Goal: Transaction & Acquisition: Purchase product/service

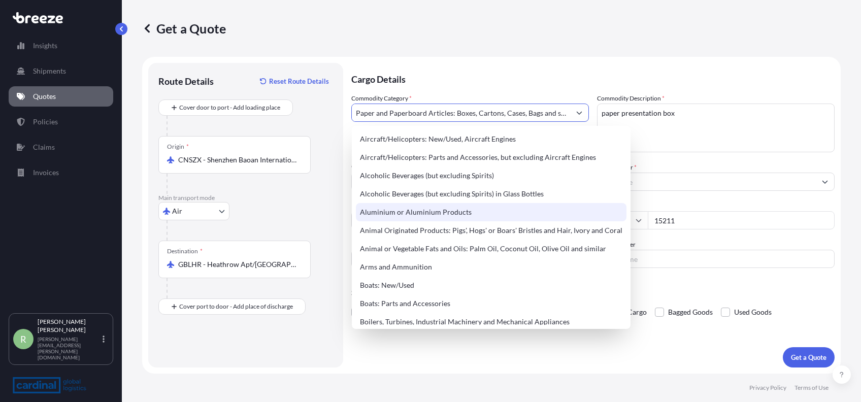
select select "Air"
select select "1"
click at [711, 149] on textarea "paper presentation box" at bounding box center [716, 128] width 238 height 49
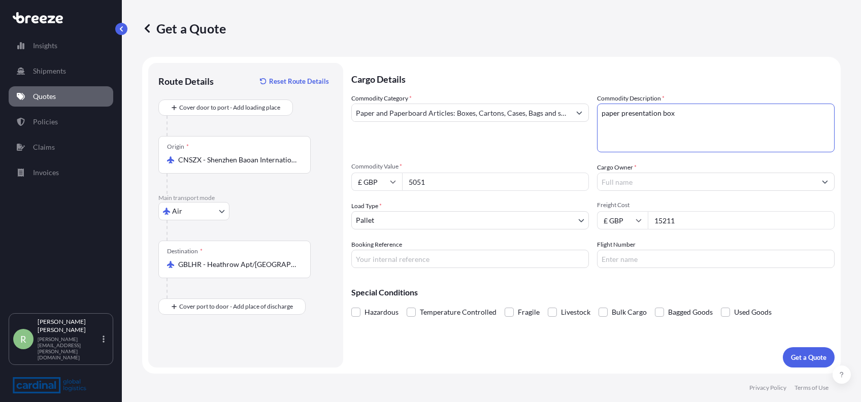
click at [658, 185] on input "Cargo Owner *" at bounding box center [707, 182] width 218 height 18
click at [700, 184] on input "Cargo Owner *" at bounding box center [707, 182] width 218 height 18
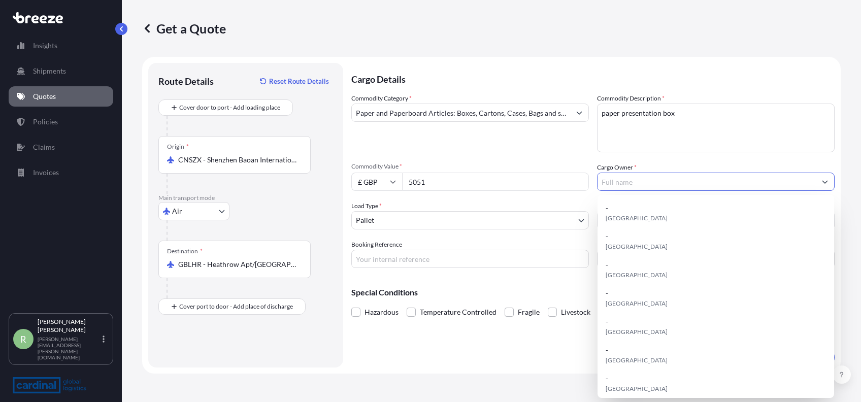
paste input "EC group"
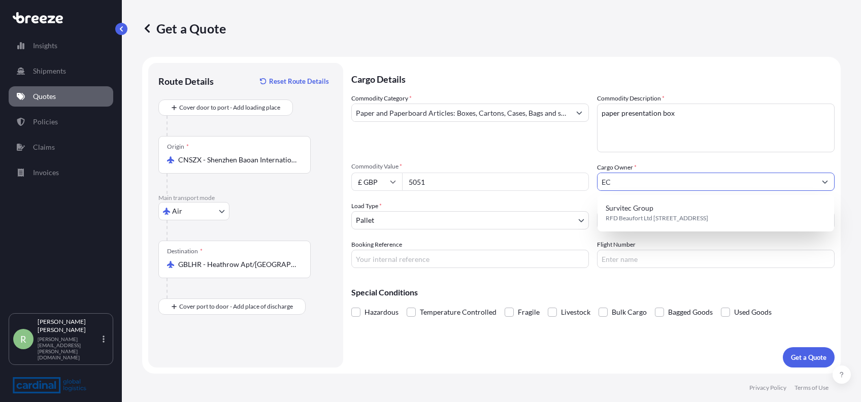
type input "E"
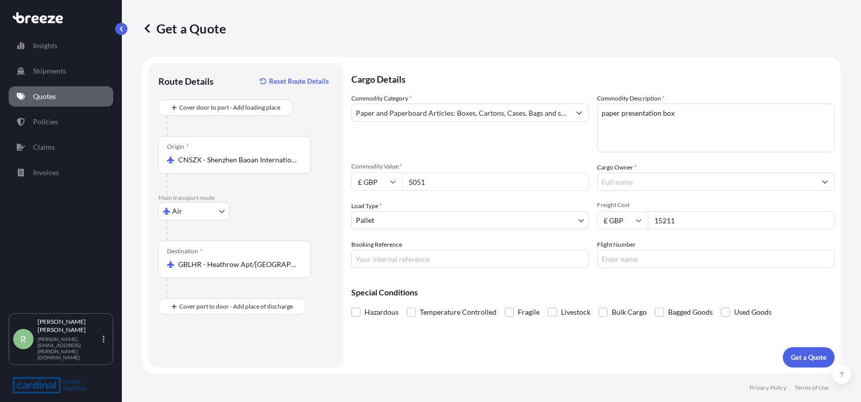
click at [628, 179] on input "Cargo Owner *" at bounding box center [707, 182] width 218 height 18
click at [623, 165] on label "Cargo Owner *" at bounding box center [617, 167] width 40 height 10
click at [623, 173] on input "Cargo Owner *" at bounding box center [707, 182] width 218 height 18
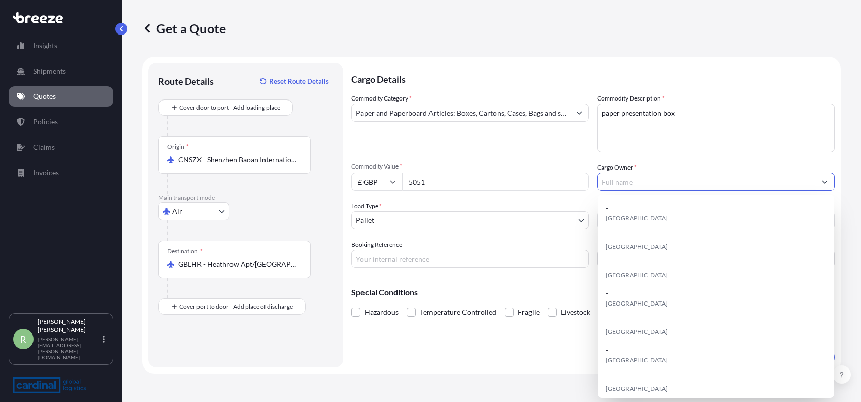
paste input "[STREET_ADDRESS]"
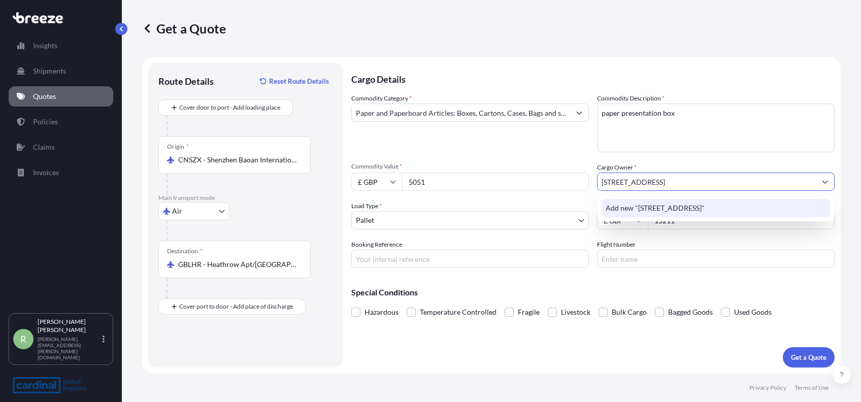
drag, startPoint x: 604, startPoint y: 183, endPoint x: 736, endPoint y: 179, distance: 132.1
click at [736, 179] on input "[STREET_ADDRESS]" at bounding box center [707, 182] width 218 height 18
type input "E"
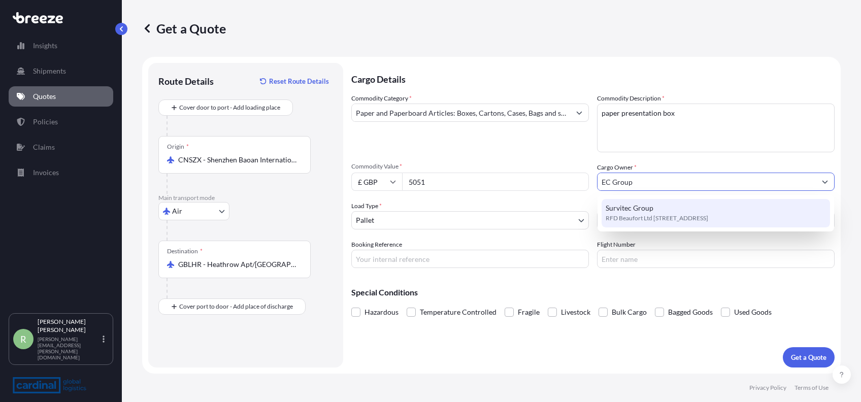
type input "EC Group"
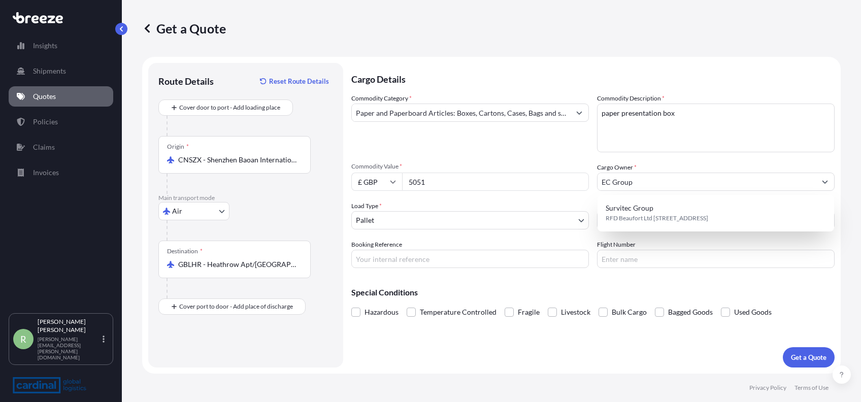
click at [554, 200] on div "Commodity Category * Paper and Paperboard Articles: Boxes, Cartons, Cases, Bags…" at bounding box center [592, 180] width 483 height 175
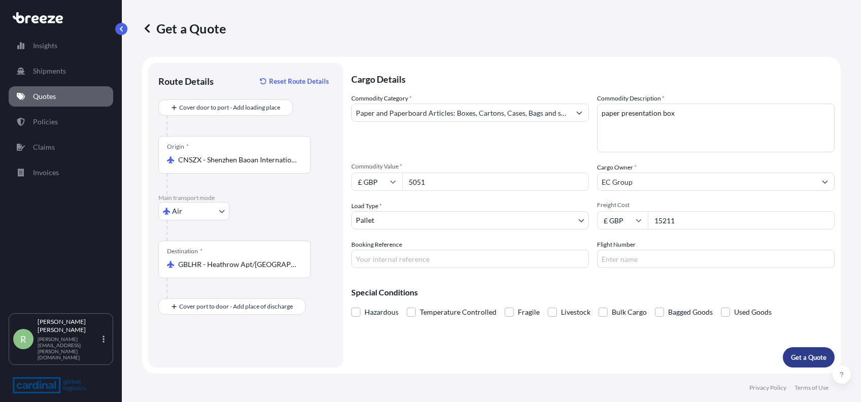
click at [791, 352] on p "Get a Quote" at bounding box center [809, 357] width 36 height 10
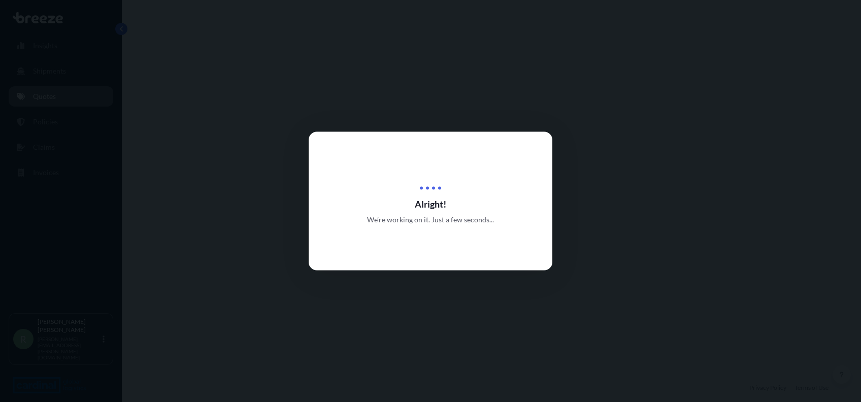
select select "Air"
select select "1"
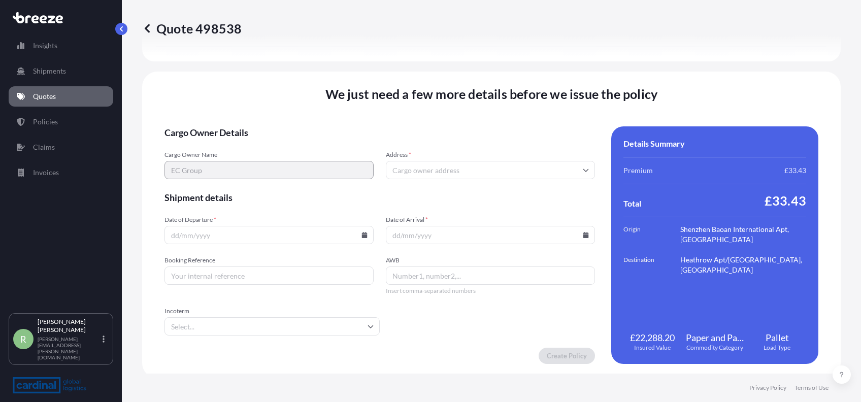
scroll to position [1210, 0]
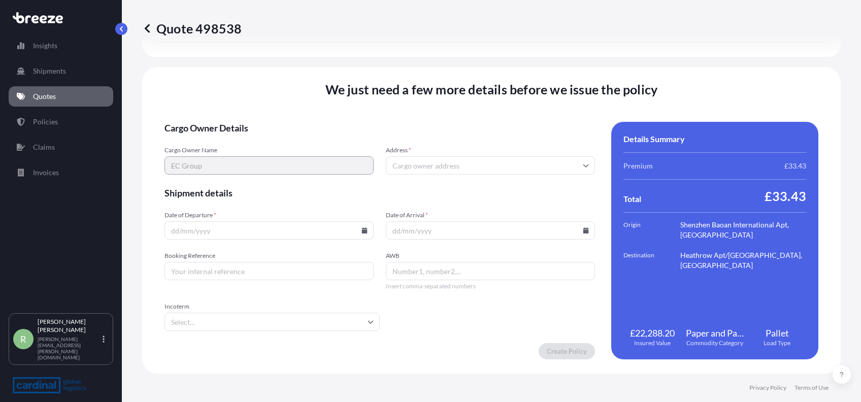
click at [425, 164] on input "Address *" at bounding box center [490, 165] width 209 height 18
paste input "[STREET_ADDRESS]"
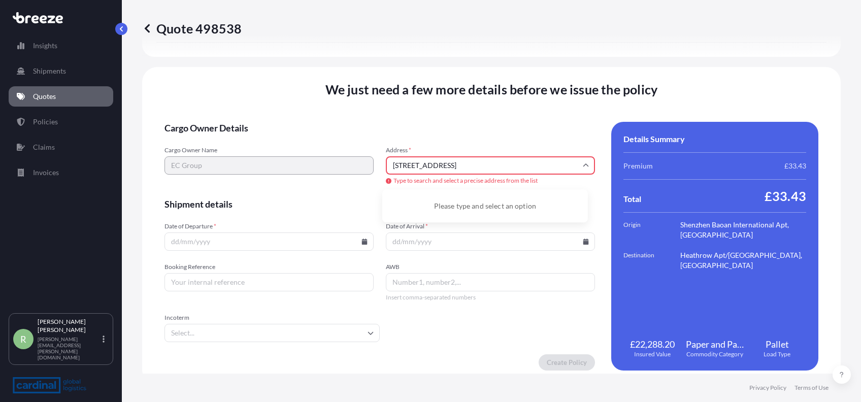
click at [515, 168] on input "[STREET_ADDRESS]" at bounding box center [490, 165] width 209 height 18
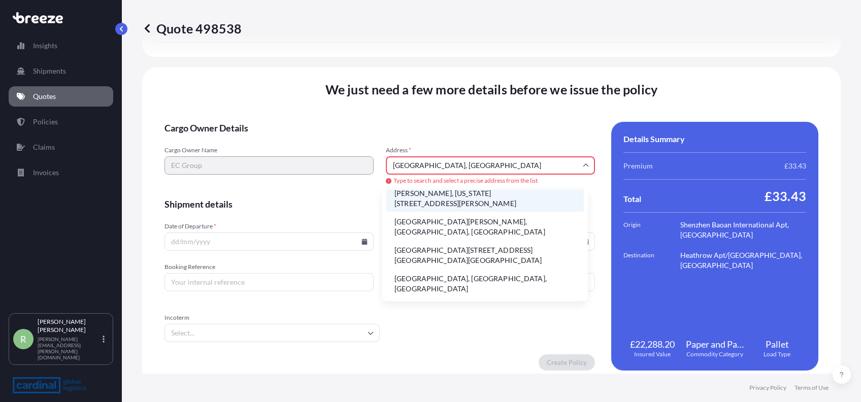
scroll to position [0, 0]
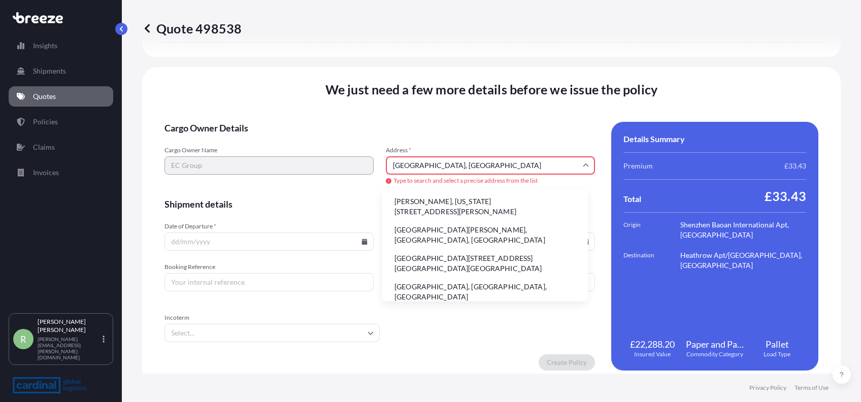
type input "[GEOGRAPHIC_DATA], [GEOGRAPHIC_DATA]"
click at [221, 238] on input "Date of Departure *" at bounding box center [269, 242] width 209 height 18
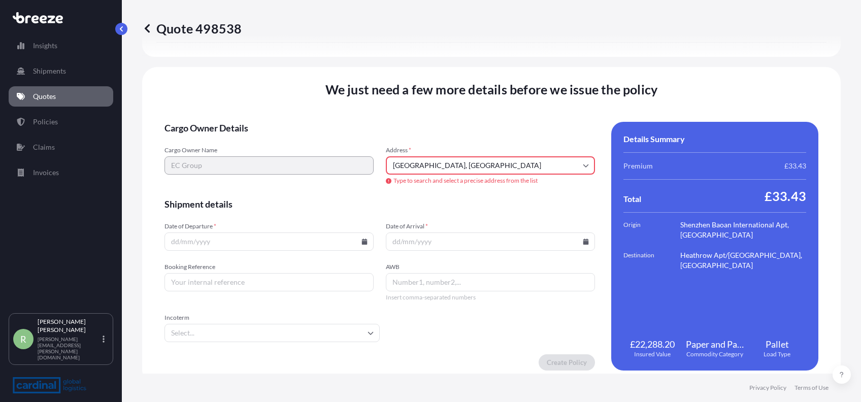
scroll to position [1231, 0]
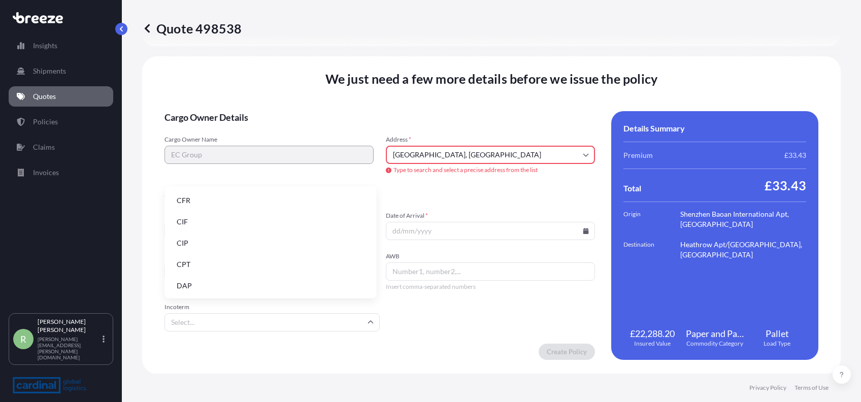
click at [294, 328] on input "Incoterm" at bounding box center [272, 322] width 215 height 18
click at [229, 222] on li "EXW" at bounding box center [271, 221] width 204 height 19
click at [256, 226] on input "Date of Departure *" at bounding box center [269, 231] width 209 height 18
click at [467, 148] on input "Address *" at bounding box center [490, 155] width 209 height 18
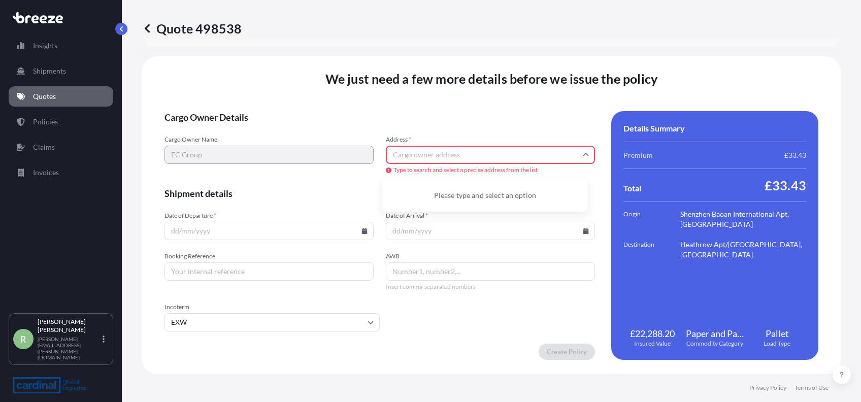
click at [236, 233] on input "Date of Departure *" at bounding box center [269, 231] width 209 height 18
click at [362, 231] on icon at bounding box center [365, 231] width 6 height 6
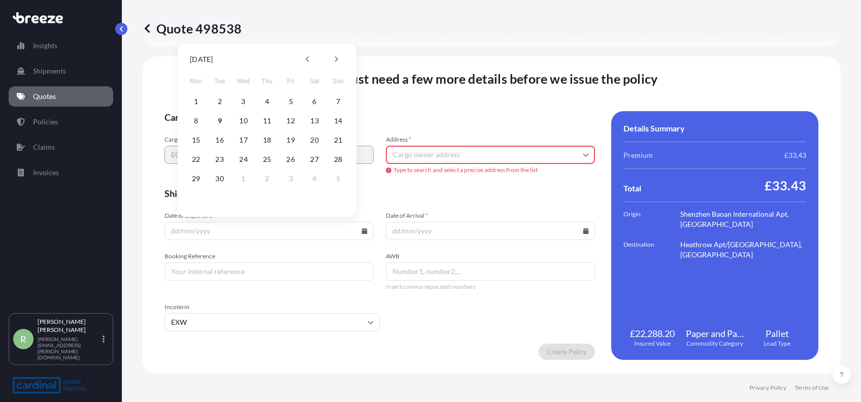
click at [426, 205] on form "Cargo Owner Details Cargo Owner Name EC Group Address * Type to search and sele…" at bounding box center [380, 235] width 431 height 249
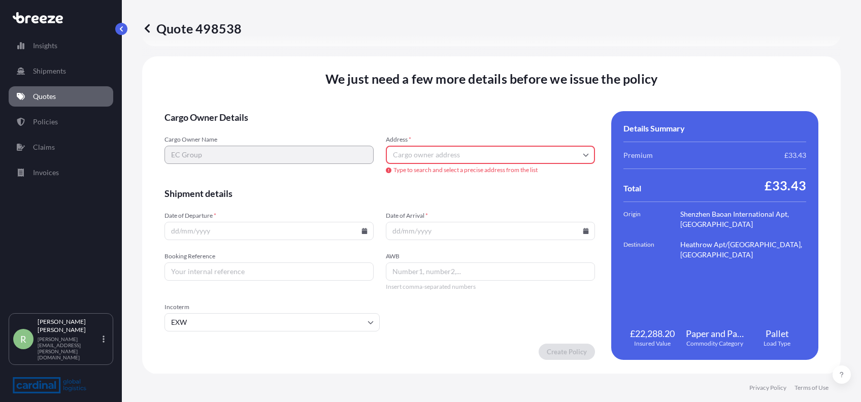
click at [406, 168] on span "Type to search and select a precise address from the list" at bounding box center [490, 170] width 209 height 8
click at [354, 241] on form "Cargo Owner Details Cargo Owner Name EC Group Address * Type to search and sele…" at bounding box center [380, 235] width 431 height 249
click at [362, 233] on icon at bounding box center [365, 231] width 6 height 6
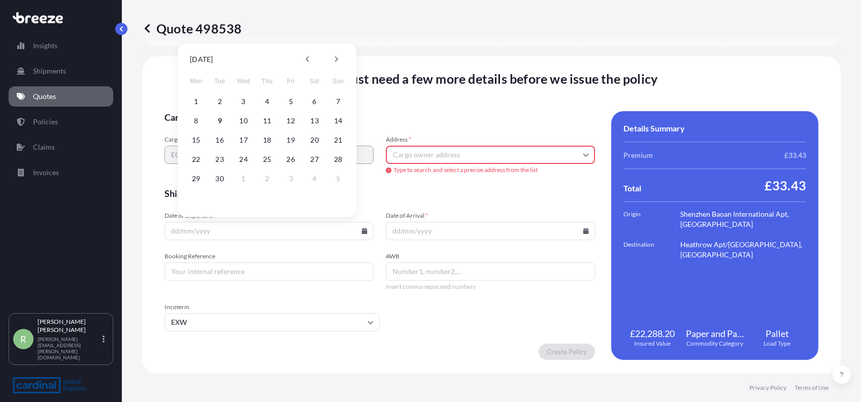
click at [401, 200] on form "Cargo Owner Details Cargo Owner Name EC Group Address * Type to search and sele…" at bounding box center [380, 235] width 431 height 249
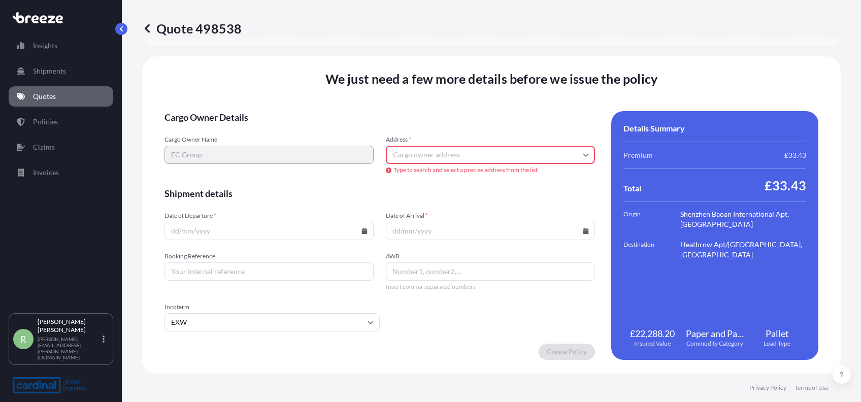
click at [254, 229] on input "Date of Departure *" at bounding box center [269, 231] width 209 height 18
click at [408, 160] on input "Address *" at bounding box center [490, 155] width 209 height 18
click at [433, 146] on input "Address *" at bounding box center [490, 155] width 209 height 18
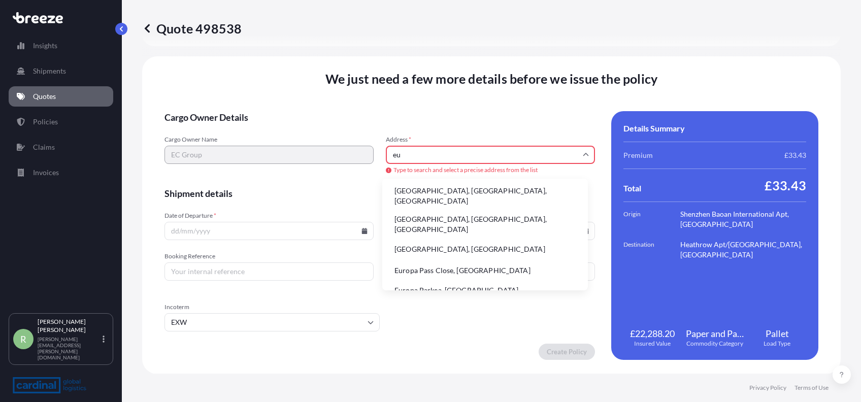
type input "e"
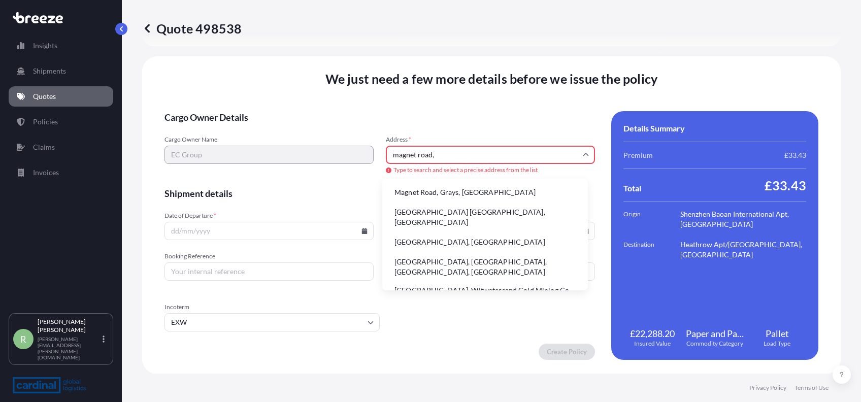
click at [433, 191] on li "Magnet Road, Grays, [GEOGRAPHIC_DATA]" at bounding box center [485, 192] width 198 height 19
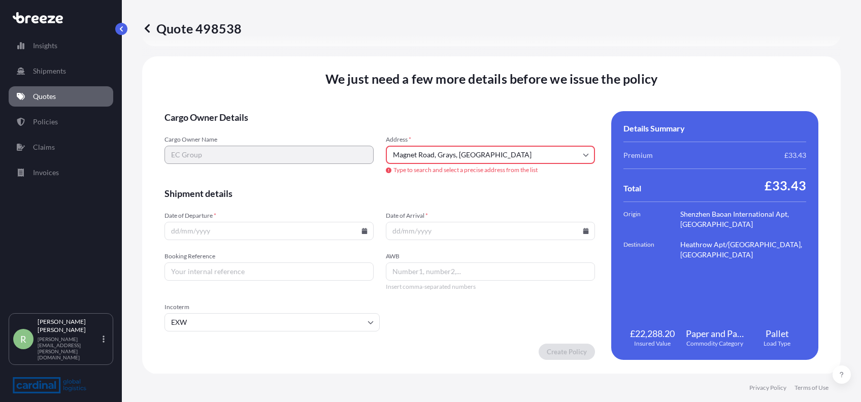
type input "Magnet Rd, Grays RM20, [GEOGRAPHIC_DATA]"
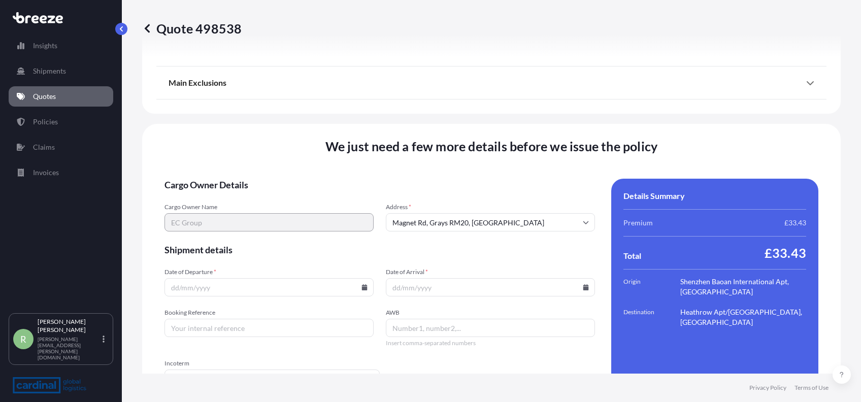
scroll to position [1210, 0]
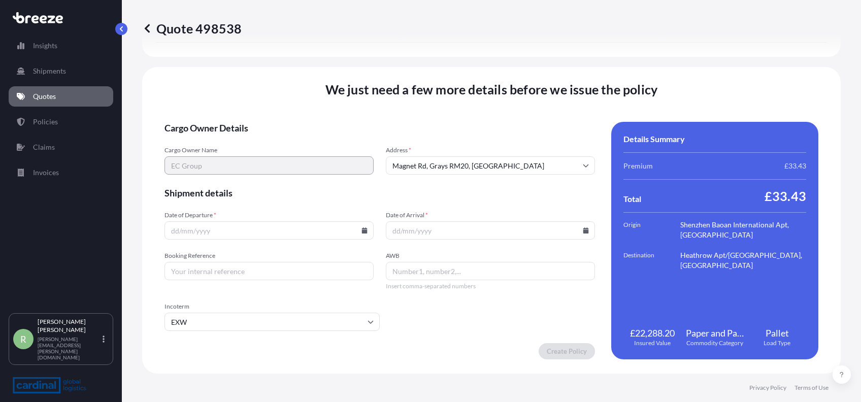
click at [362, 232] on icon at bounding box center [365, 230] width 6 height 6
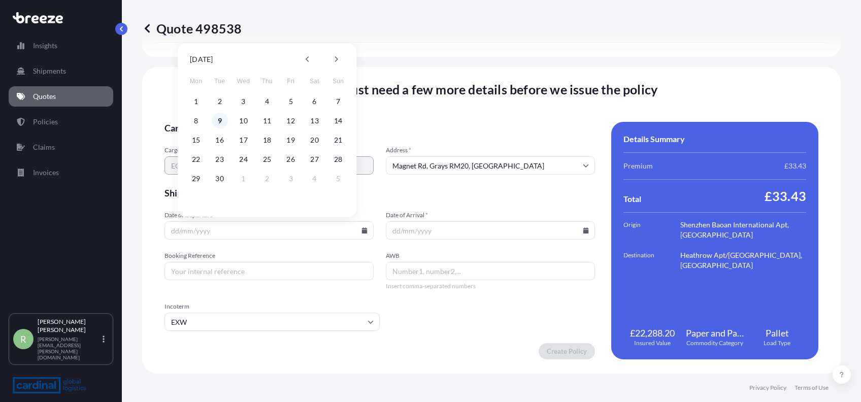
click at [221, 121] on button "9" at bounding box center [220, 121] width 16 height 16
type input "[DATE]"
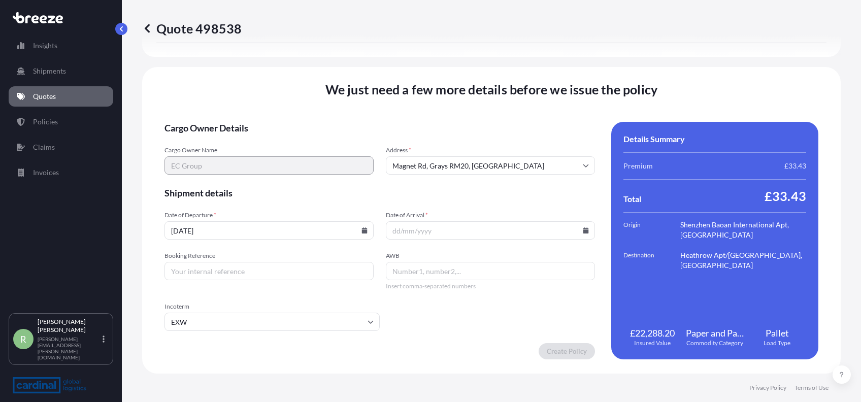
click at [575, 229] on input "Date of Arrival *" at bounding box center [490, 230] width 209 height 18
drag, startPoint x: 578, startPoint y: 227, endPoint x: 505, endPoint y: 208, distance: 75.6
click at [505, 208] on form "Cargo Owner Details Cargo Owner Name EC Group Address * [GEOGRAPHIC_DATA] Shipm…" at bounding box center [380, 241] width 431 height 238
click at [583, 231] on icon at bounding box center [586, 230] width 6 height 6
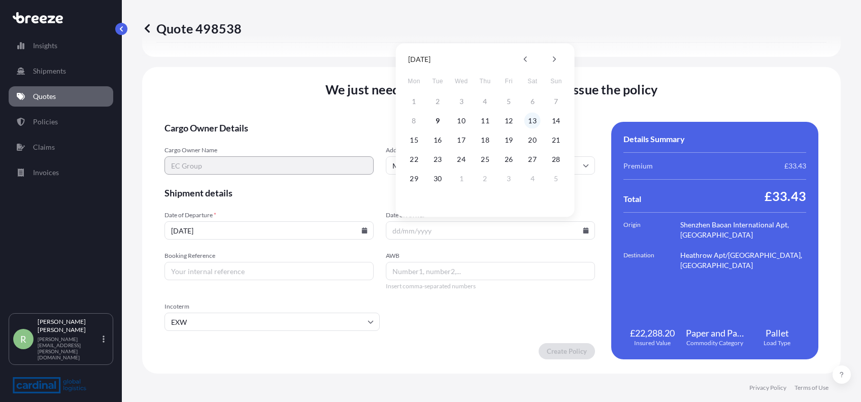
click at [536, 120] on button "13" at bounding box center [533, 121] width 16 height 16
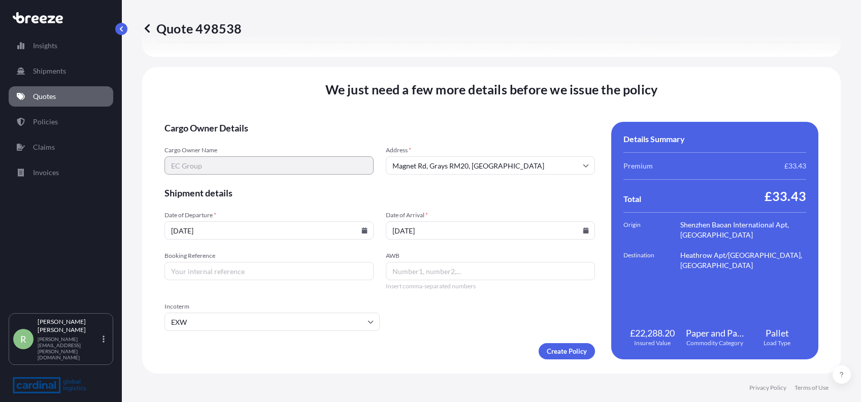
type input "[DATE]"
click at [417, 274] on input "AWB" at bounding box center [490, 271] width 209 height 18
paste input "3014586"
click at [401, 272] on input "12433014586" at bounding box center [490, 271] width 209 height 18
click at [424, 273] on input "124 33014586" at bounding box center [490, 271] width 209 height 18
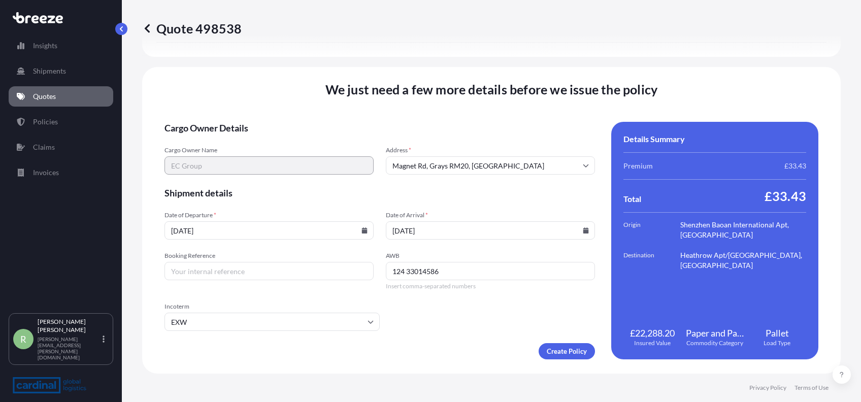
click at [420, 271] on input "124 33014586" at bounding box center [490, 271] width 209 height 18
type input "124 33014586"
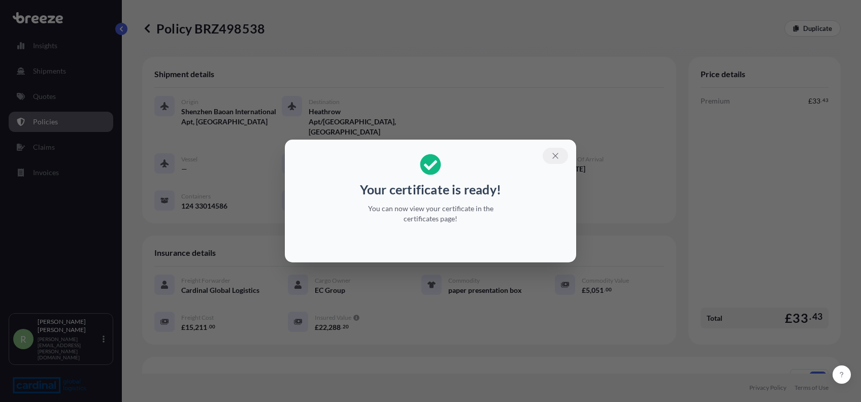
click at [559, 154] on icon "button" at bounding box center [555, 155] width 9 height 9
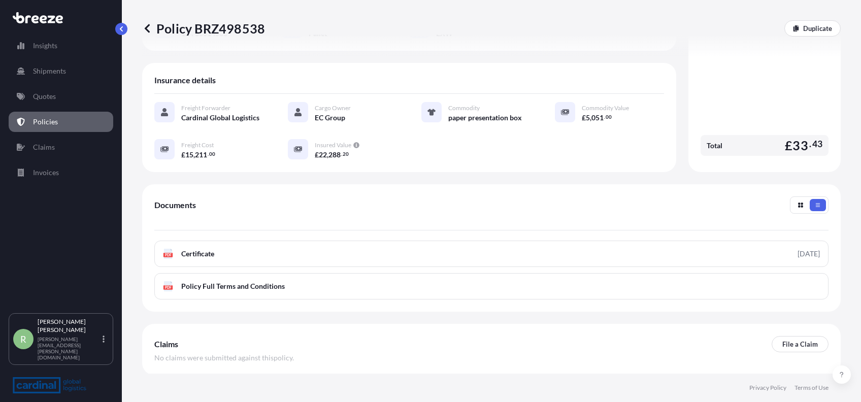
scroll to position [173, 0]
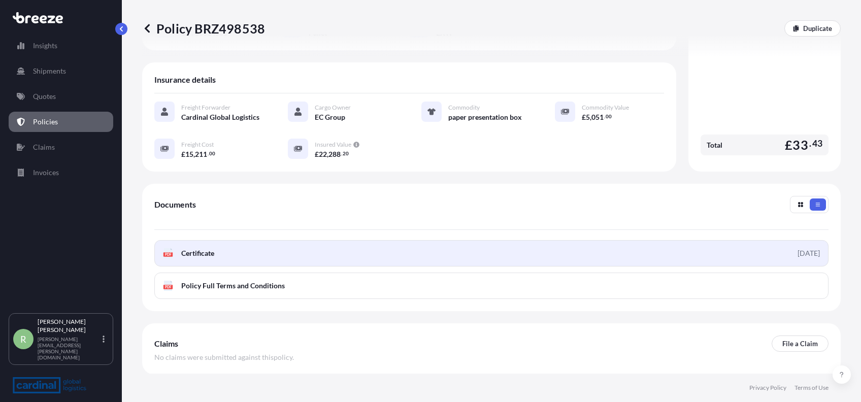
click at [462, 247] on link "PDF Certificate [DATE]" at bounding box center [491, 253] width 674 height 26
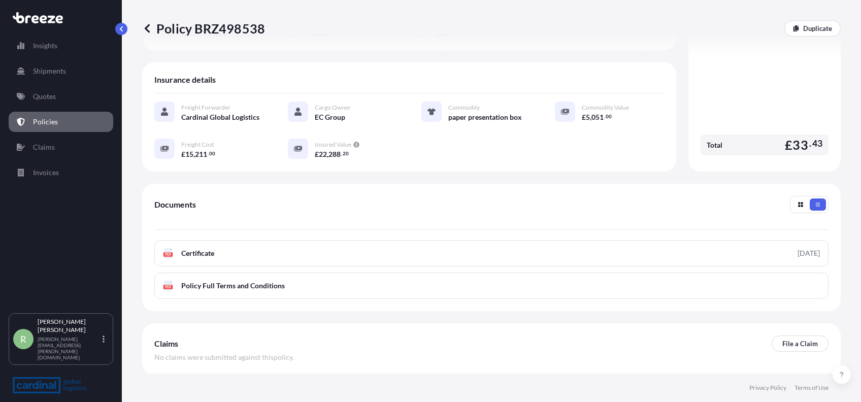
scroll to position [0, 0]
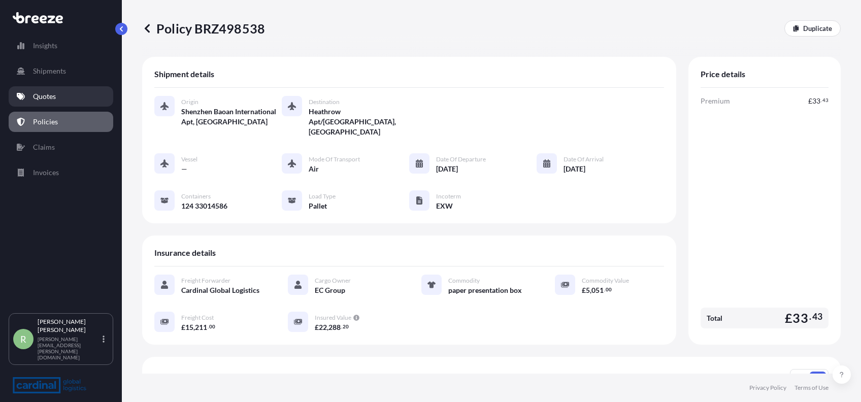
click at [37, 99] on p "Quotes" at bounding box center [44, 96] width 23 height 10
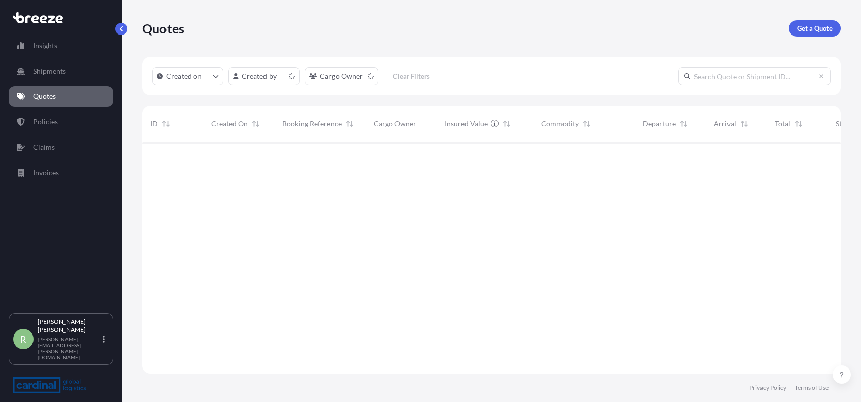
scroll to position [226, 688]
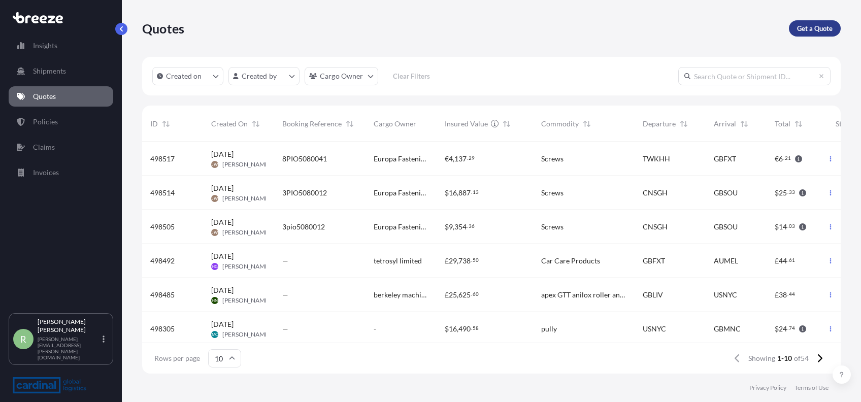
click at [827, 27] on p "Get a Quote" at bounding box center [815, 28] width 36 height 10
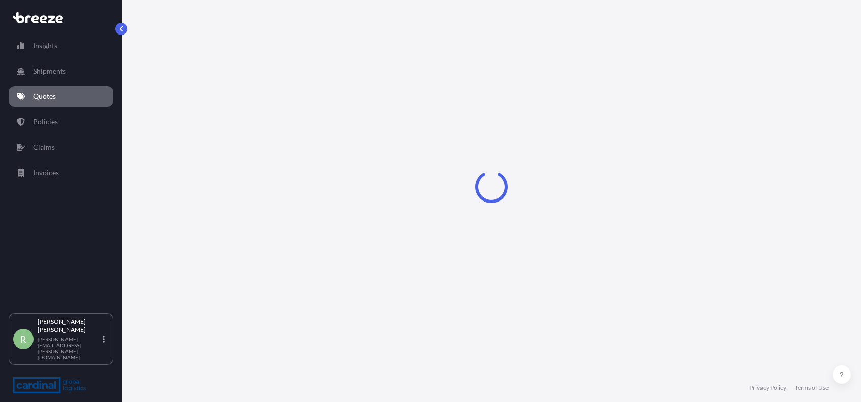
select select "Sea"
select select "1"
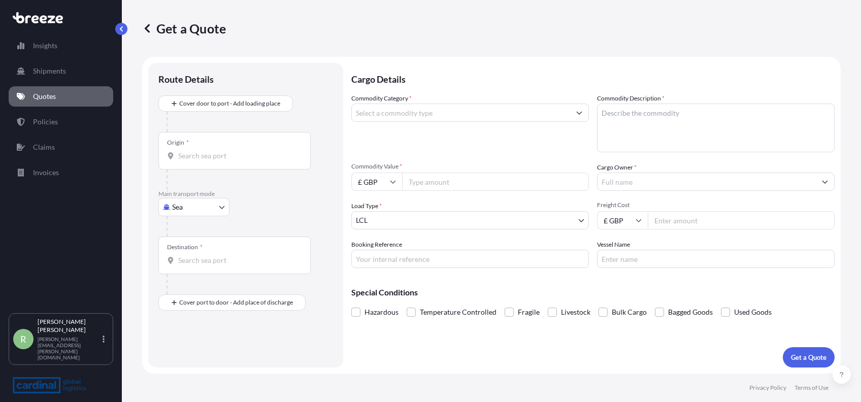
click at [403, 115] on input "Commodity Category *" at bounding box center [461, 113] width 218 height 18
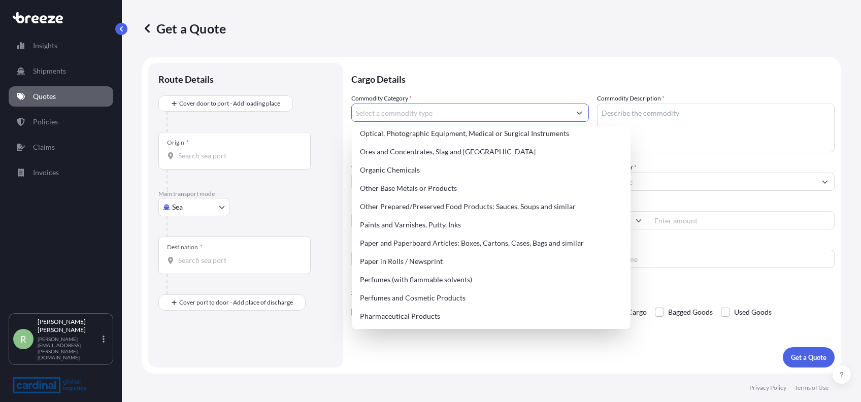
scroll to position [1633, 0]
click at [425, 243] on div "Paper and Paperboard Articles: Boxes, Cartons, Cases, Bags and similar" at bounding box center [491, 243] width 271 height 18
type input "Paper and Paperboard Articles: Boxes, Cartons, Cases, Bags and similar"
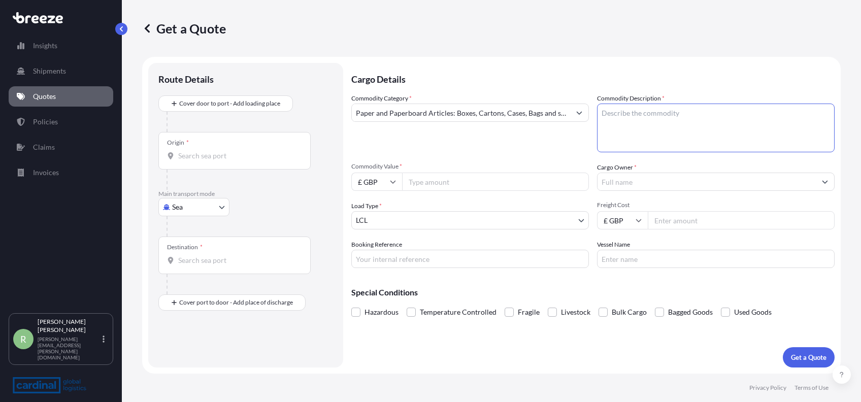
click at [621, 140] on textarea "Commodity Description *" at bounding box center [716, 128] width 238 height 49
click at [479, 186] on input "Commodity Value *" at bounding box center [495, 182] width 187 height 18
type input "2"
type input "10058"
click at [662, 221] on input "Freight Cost" at bounding box center [741, 220] width 187 height 18
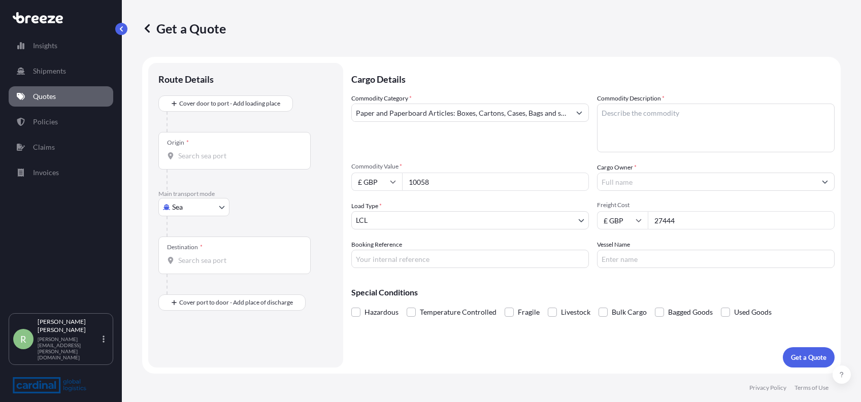
type input "27444"
click at [643, 138] on textarea "Commodity Description *" at bounding box center [716, 128] width 238 height 49
paste textarea "paper presentation box"
type textarea "paper presentation box"
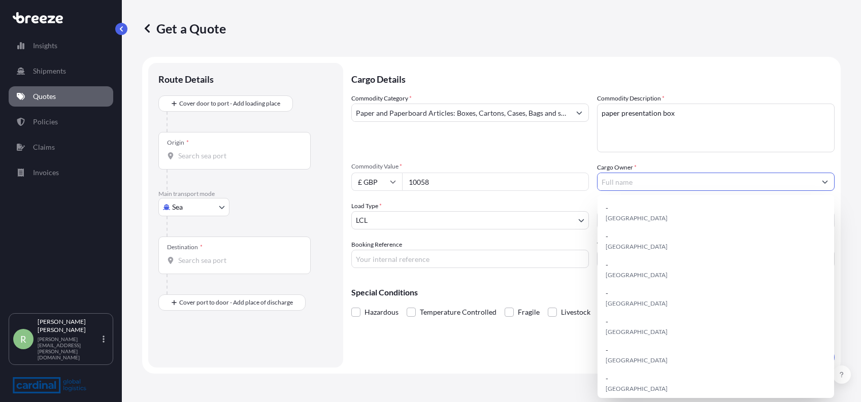
click at [626, 181] on input "Cargo Owner *" at bounding box center [707, 182] width 218 height 18
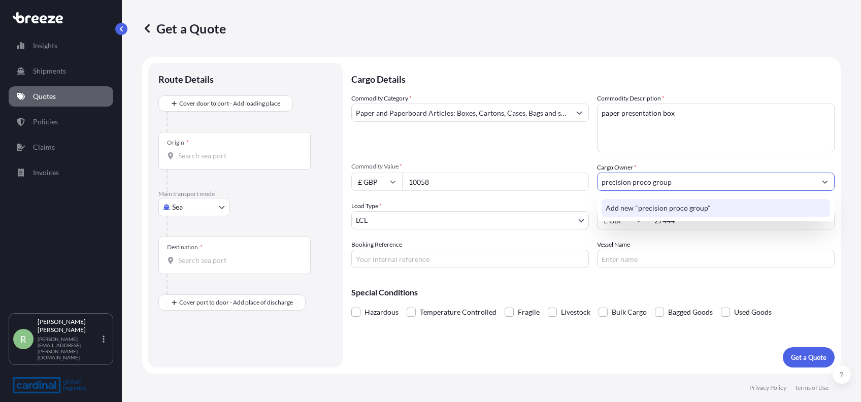
click at [632, 203] on span "Add new "precision proco group"" at bounding box center [658, 208] width 105 height 10
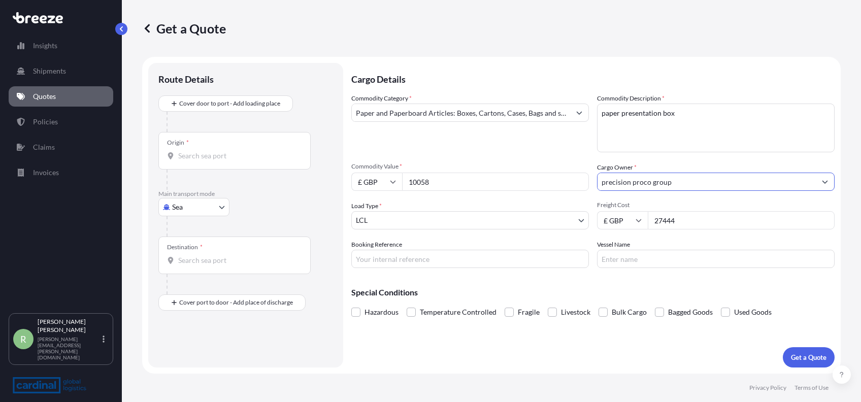
type input "precision proco group"
click at [211, 202] on body "0 options available. 1 option available. 0 options available. 1 option availabl…" at bounding box center [430, 201] width 861 height 402
click at [179, 250] on span "Air" at bounding box center [183, 251] width 10 height 10
select select "Air"
click at [195, 156] on input "Origin *" at bounding box center [238, 160] width 120 height 10
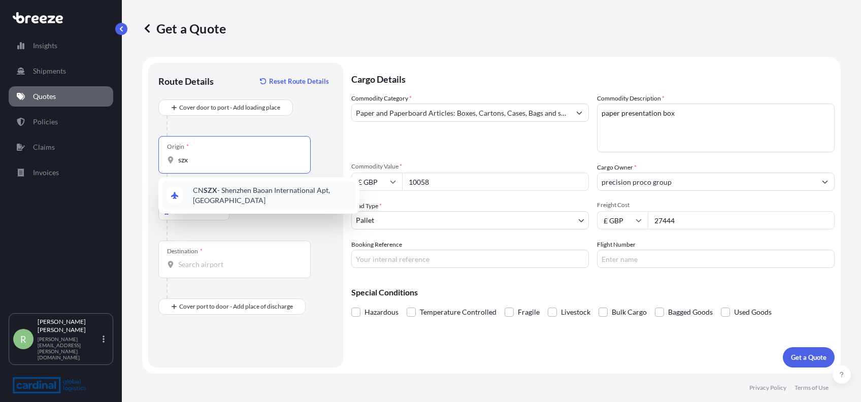
click at [227, 191] on span "CN SZX - Shenzhen Baoan International Apt, [GEOGRAPHIC_DATA]" at bounding box center [272, 195] width 158 height 20
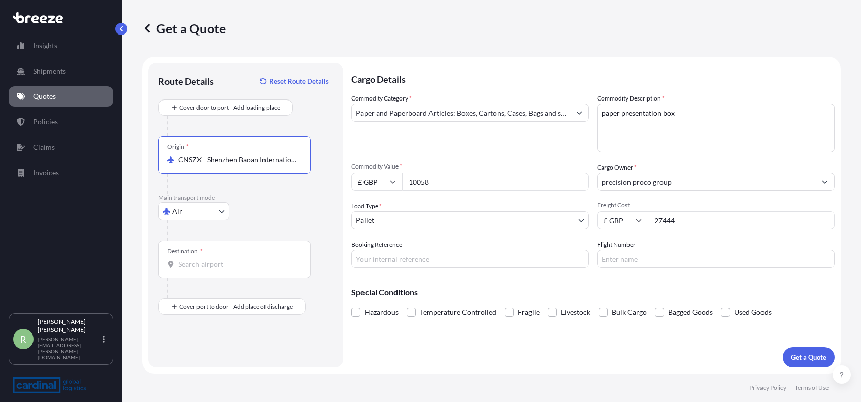
type input "CNSZX - Shenzhen Baoan International Apt, [GEOGRAPHIC_DATA]"
click at [205, 255] on div "Destination *" at bounding box center [234, 260] width 152 height 38
click at [205, 259] on input "Destination *" at bounding box center [238, 264] width 120 height 10
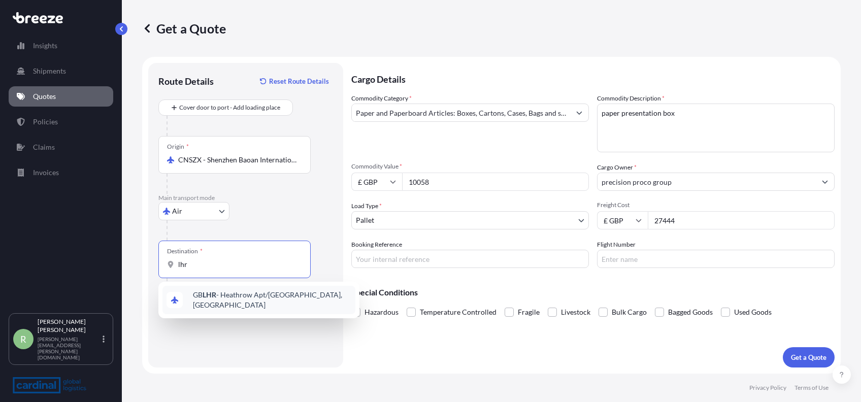
click at [200, 292] on div "GB LHR - Heathrow Apt/[GEOGRAPHIC_DATA], [GEOGRAPHIC_DATA]" at bounding box center [258, 300] width 193 height 28
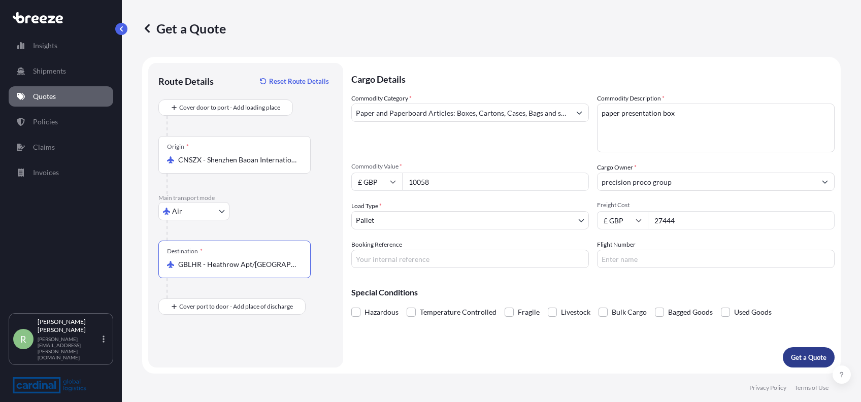
type input "GBLHR - Heathrow Apt/[GEOGRAPHIC_DATA], [GEOGRAPHIC_DATA]"
click at [803, 352] on p "Get a Quote" at bounding box center [809, 357] width 36 height 10
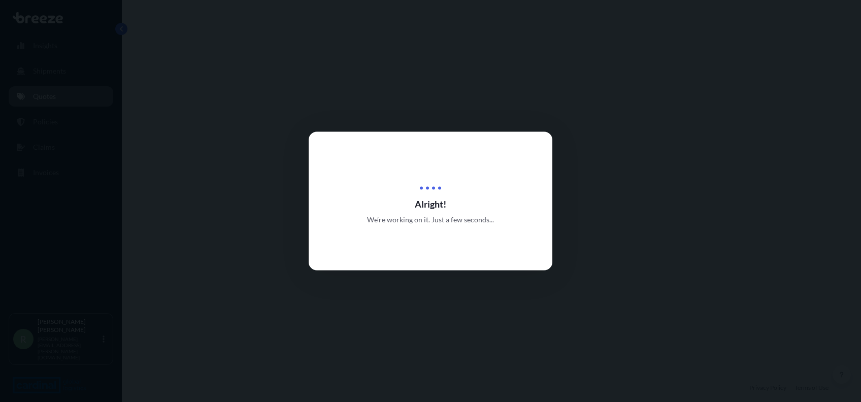
select select "Air"
select select "1"
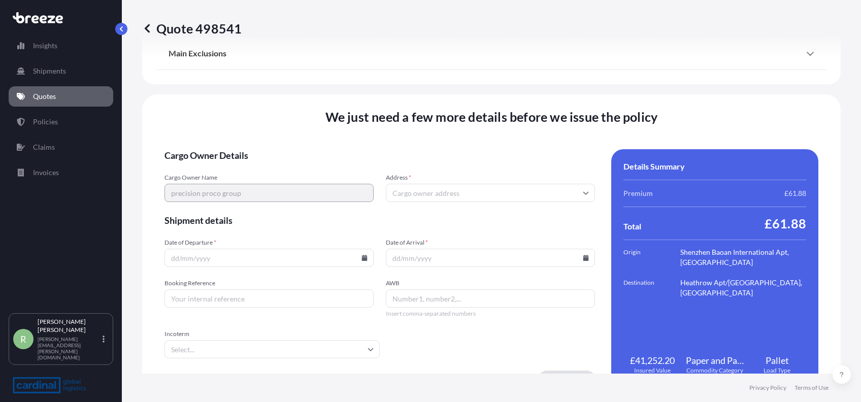
scroll to position [1210, 0]
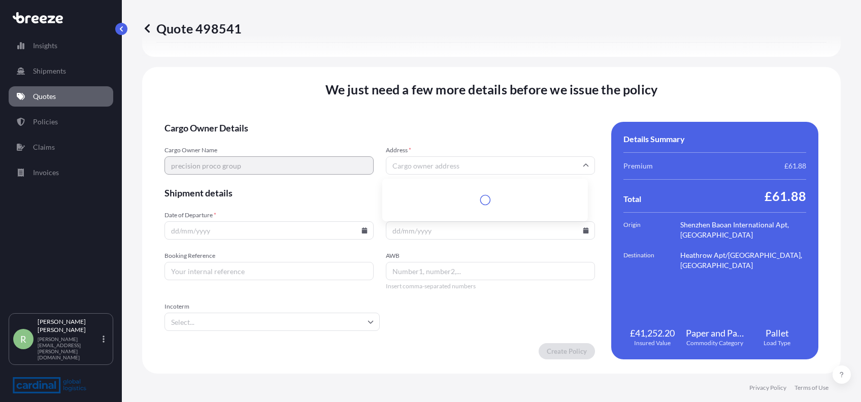
click at [415, 167] on input "Address *" at bounding box center [490, 165] width 209 height 18
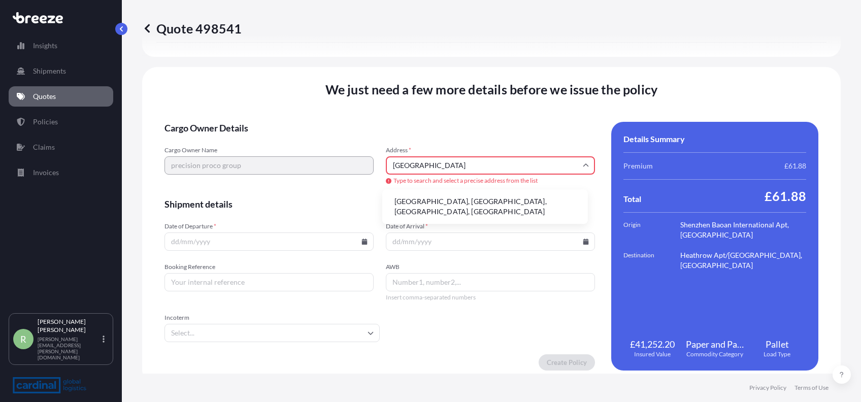
click at [466, 200] on li "[GEOGRAPHIC_DATA], [GEOGRAPHIC_DATA], [GEOGRAPHIC_DATA], [GEOGRAPHIC_DATA]" at bounding box center [485, 206] width 198 height 26
type input "[STREET_ADDRESS]"
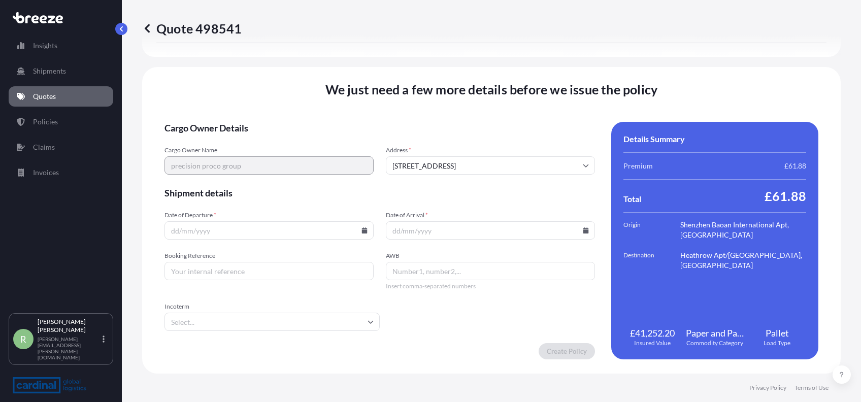
click at [418, 222] on input "Date of Arrival *" at bounding box center [490, 230] width 209 height 18
click at [583, 229] on icon at bounding box center [586, 230] width 6 height 6
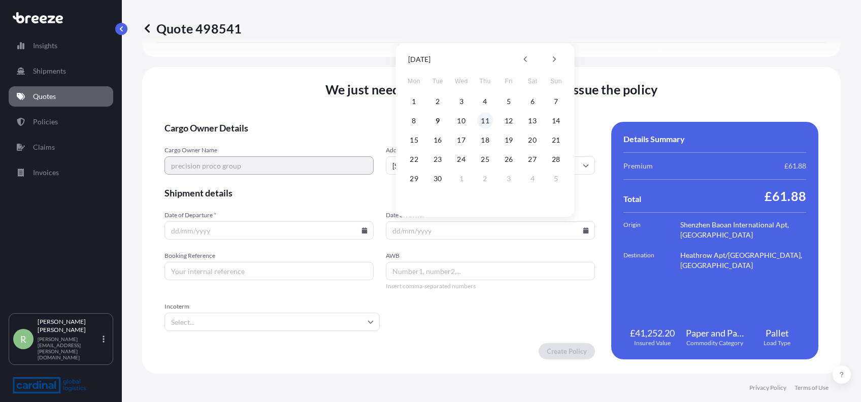
click at [487, 124] on button "11" at bounding box center [485, 121] width 16 height 16
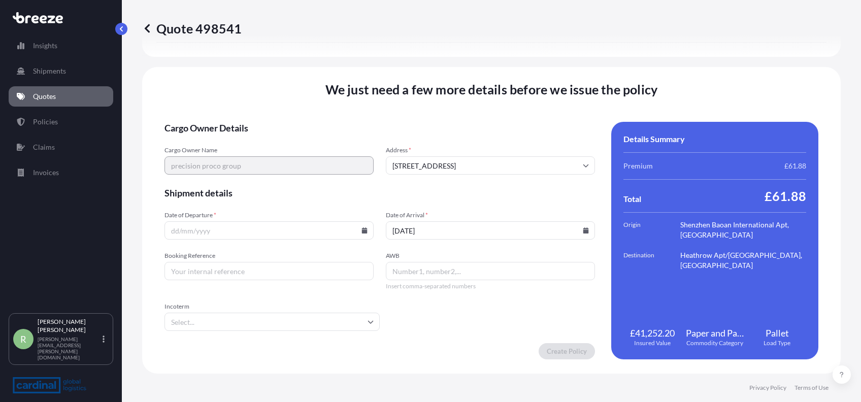
type input "[DATE]"
click at [362, 230] on icon at bounding box center [365, 230] width 6 height 6
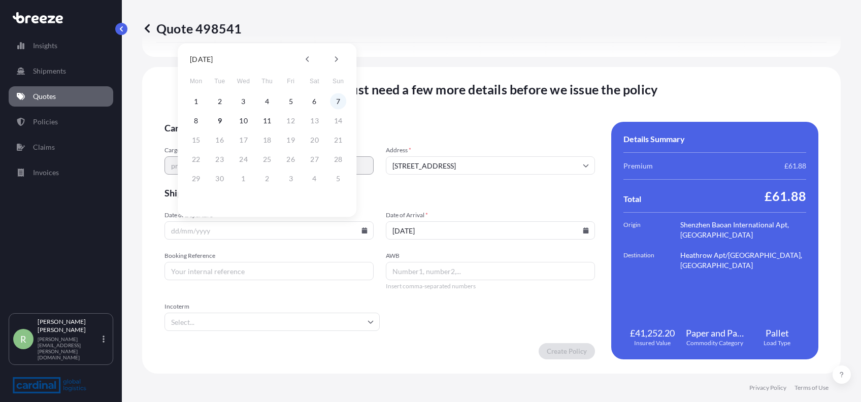
click at [336, 101] on button "7" at bounding box center [338, 101] width 16 height 16
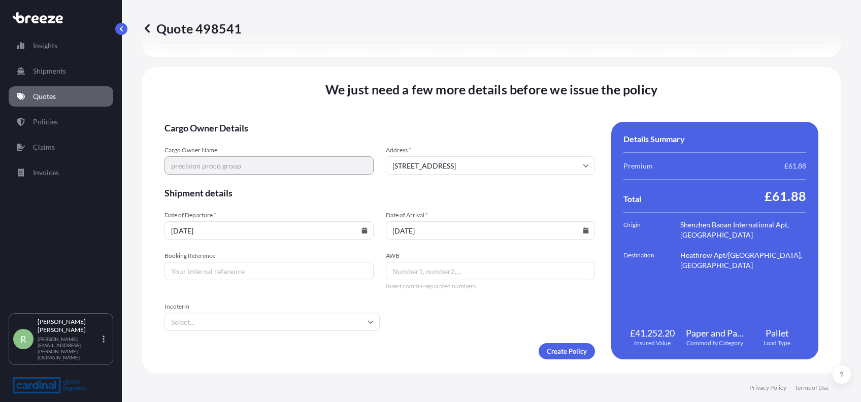
type input "[DATE]"
click at [428, 272] on input "AWB" at bounding box center [490, 271] width 209 height 18
paste input "3HEA5090008"
paste input "3HEA5090004"
paste input "3HEA5090012"
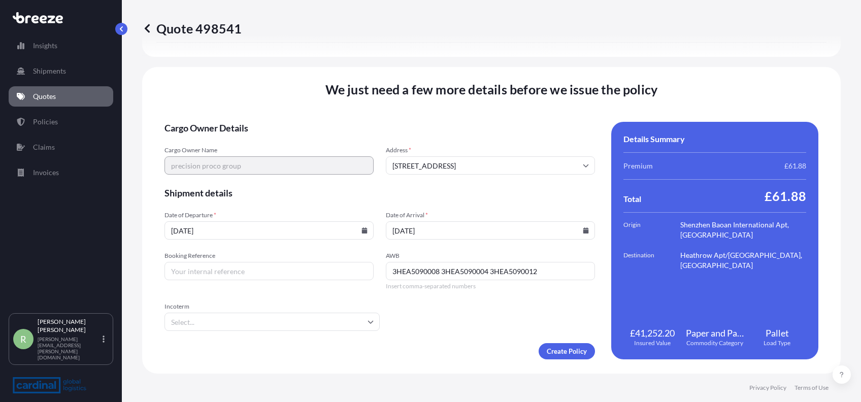
paste input "3HEA5090005"
click at [584, 267] on input "3HEA5090008 3HEA5090004 3HEA5090012 3HEA5090005" at bounding box center [490, 271] width 209 height 18
click at [575, 273] on input "3HEA5090008 3HEA5090004 3HEA5090012 3HEA5090005" at bounding box center [490, 271] width 209 height 18
paste input "3HEA5090013"
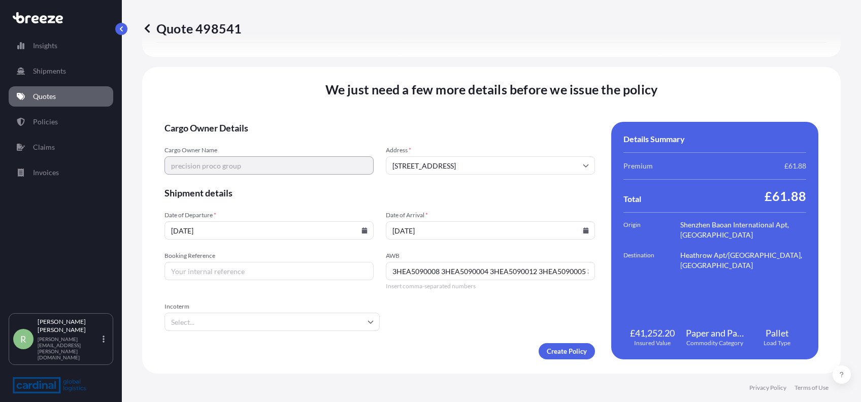
click at [580, 271] on input "3HEA5090008 3HEA5090004 3HEA5090012 3HEA5090005 3HEA5090013" at bounding box center [490, 271] width 209 height 18
paste input "3HEA5090006"
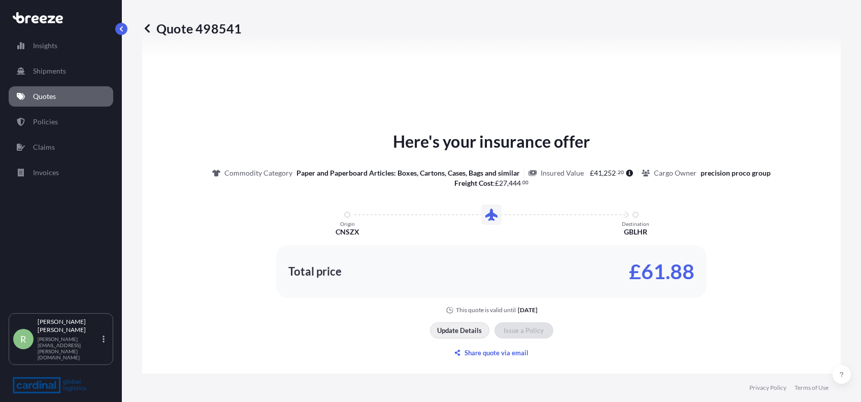
scroll to position [543, 0]
type input "3HEA5090008 3HEA5090004 3HEA5090012 3HEA5090005 3HEA5090006 3HEA5090013"
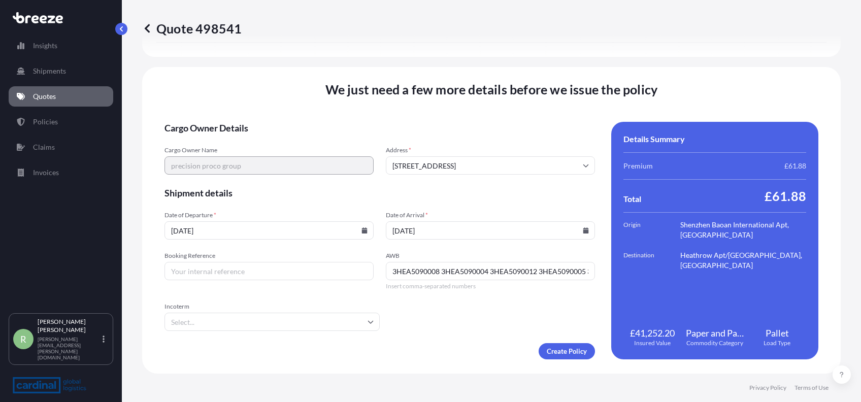
scroll to position [0, 97]
drag, startPoint x: 392, startPoint y: 268, endPoint x: 619, endPoint y: 261, distance: 226.6
click at [619, 261] on div "Cargo Owner Details Cargo Owner Name precision proco group Address * [GEOGRAPHI…" at bounding box center [492, 241] width 654 height 238
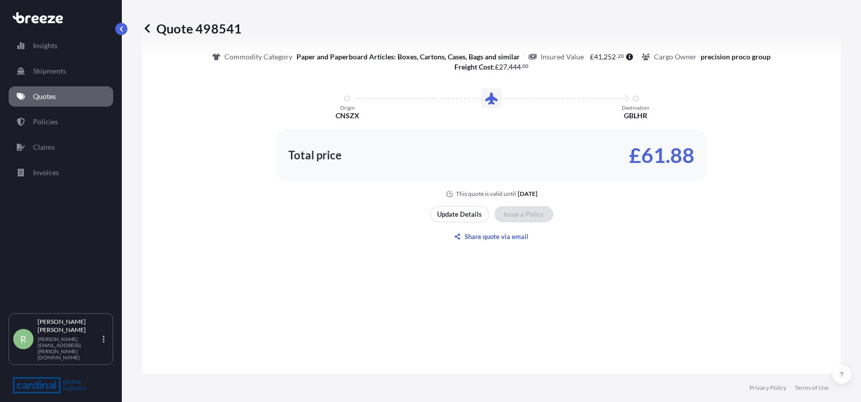
scroll to position [660, 0]
click at [472, 214] on p "Update Details" at bounding box center [459, 215] width 45 height 10
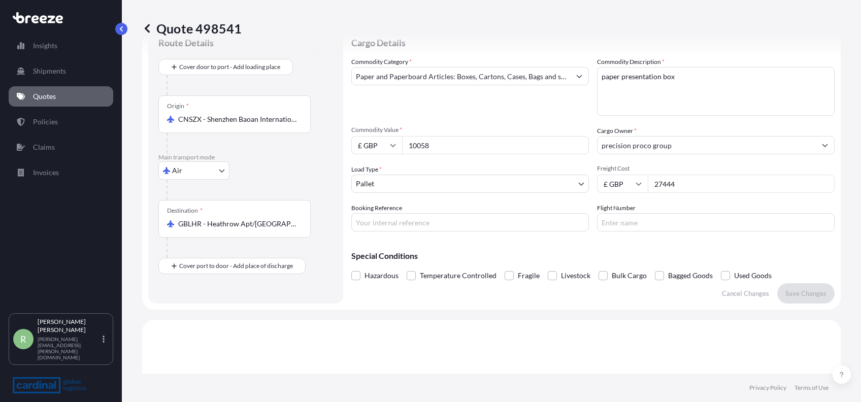
scroll to position [16, 0]
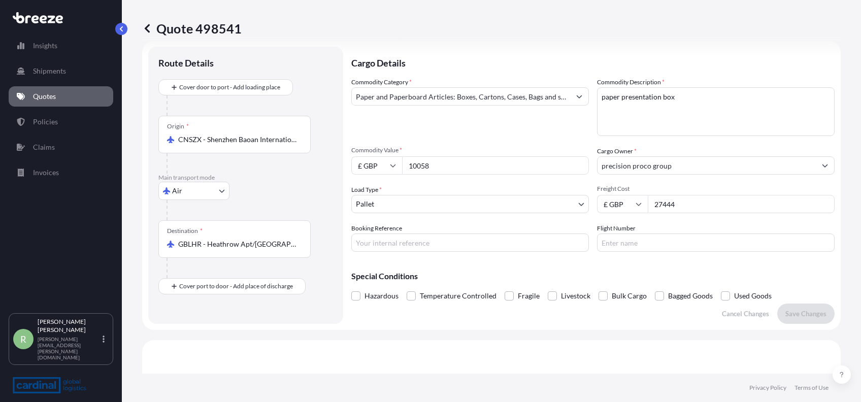
click at [617, 236] on input "Flight Number" at bounding box center [716, 243] width 238 height 18
click at [546, 268] on div "Special Conditions Hazardous Temperature Controlled Fragile Livestock Bulk Carg…" at bounding box center [592, 282] width 483 height 44
click at [784, 301] on div "Hazardous Temperature Controlled Fragile Livestock Bulk Cargo Bagged Goods Used…" at bounding box center [592, 295] width 483 height 15
click at [791, 309] on p "Save Changes" at bounding box center [806, 314] width 41 height 10
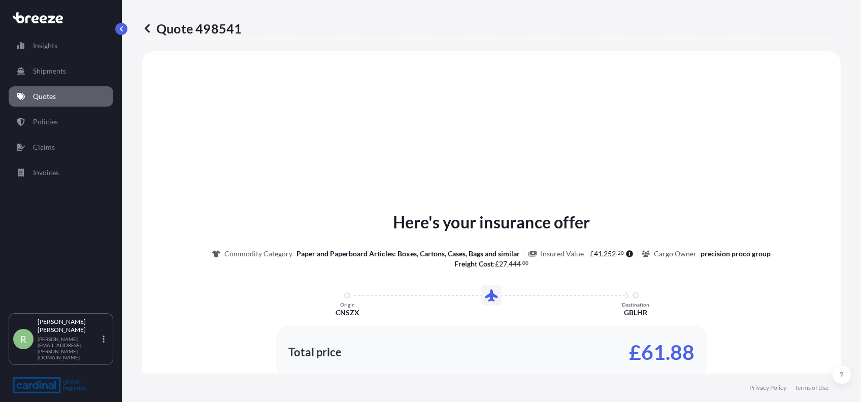
select select "Air"
select select "1"
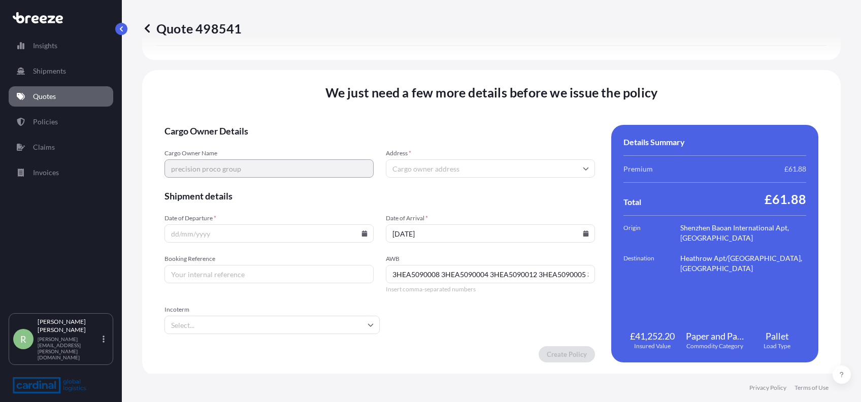
scroll to position [1210, 0]
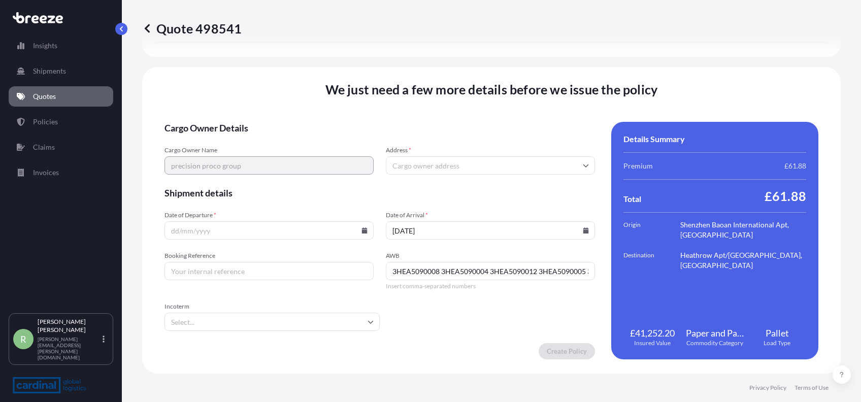
click at [450, 170] on input "Address *" at bounding box center [490, 165] width 209 height 18
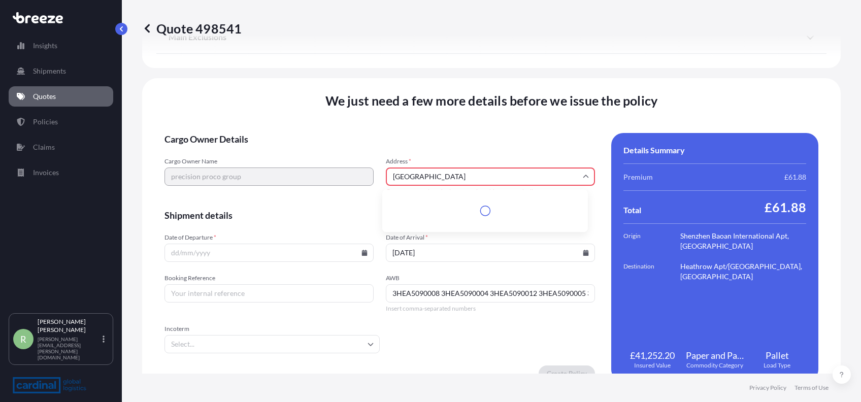
scroll to position [1221, 0]
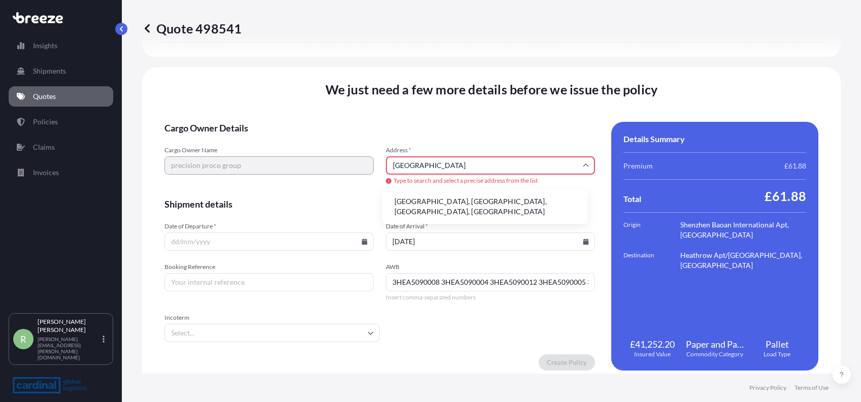
click at [452, 199] on li "[GEOGRAPHIC_DATA], [GEOGRAPHIC_DATA], [GEOGRAPHIC_DATA], [GEOGRAPHIC_DATA]" at bounding box center [485, 206] width 198 height 26
type input "[STREET_ADDRESS]"
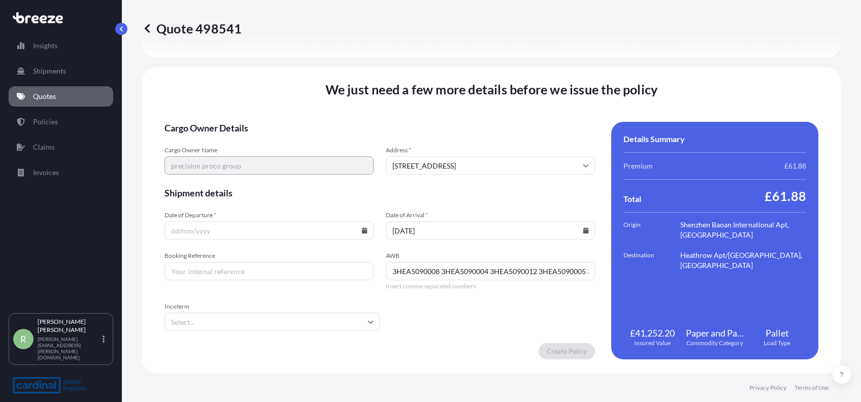
scroll to position [1210, 0]
click at [365, 231] on input "Date of Departure *" at bounding box center [269, 230] width 209 height 18
click at [355, 230] on input "Date of Departure *" at bounding box center [269, 230] width 209 height 18
click at [362, 229] on icon at bounding box center [365, 230] width 6 height 6
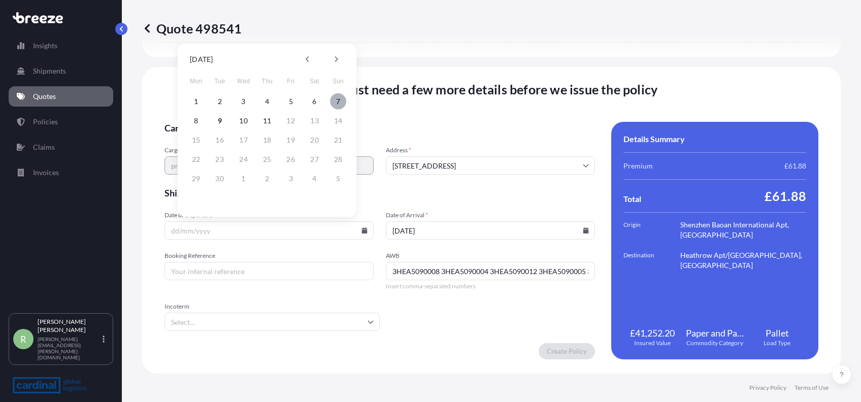
click at [339, 103] on button "7" at bounding box center [338, 101] width 16 height 16
type input "[DATE]"
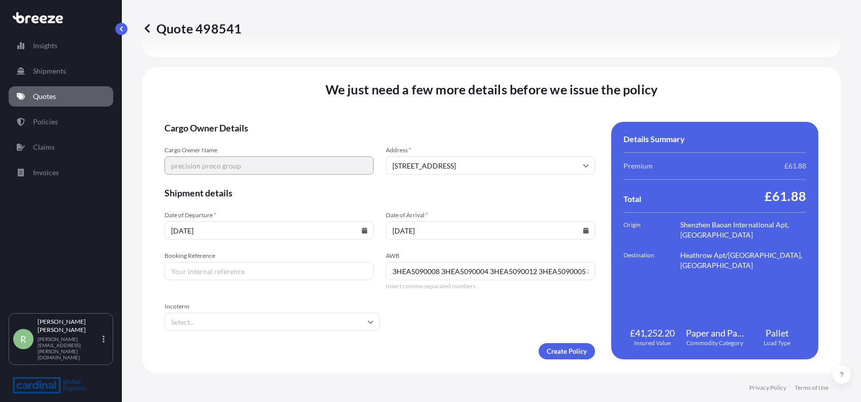
click at [287, 327] on input "Incoterm" at bounding box center [272, 322] width 215 height 18
click at [211, 284] on li "FOB" at bounding box center [271, 285] width 204 height 19
click at [227, 325] on input "FOB" at bounding box center [272, 322] width 215 height 18
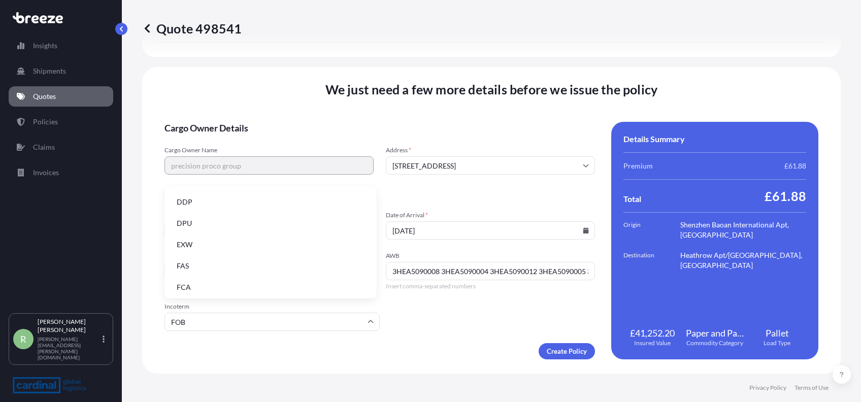
click at [221, 244] on li "EXW" at bounding box center [271, 244] width 204 height 19
type input "EXW"
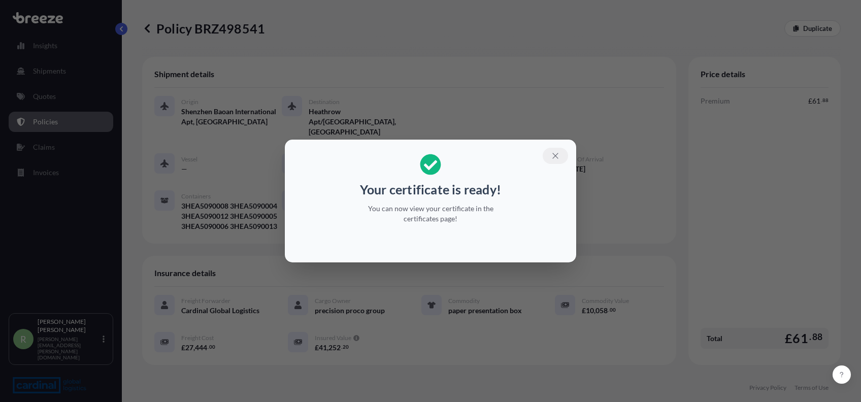
click at [554, 158] on icon "button" at bounding box center [555, 155] width 9 height 9
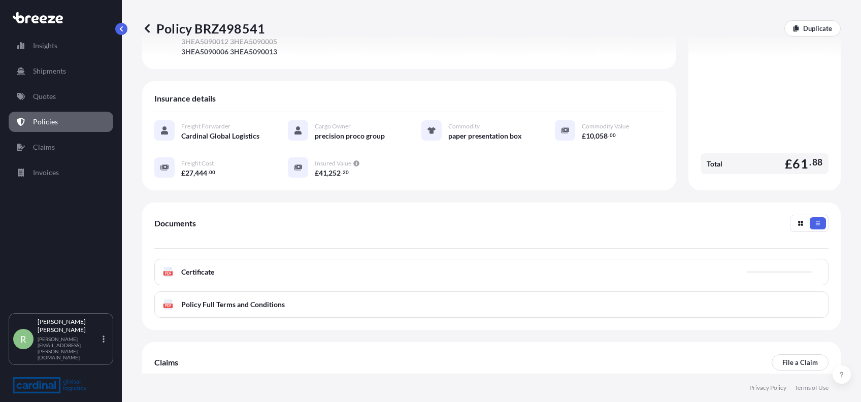
scroll to position [175, 0]
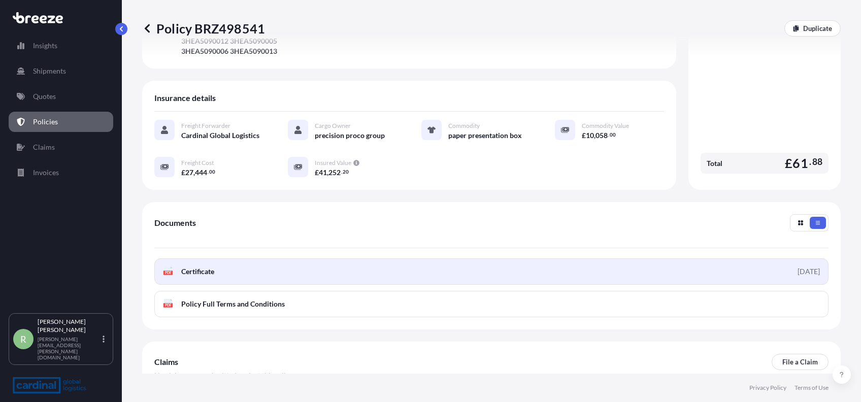
click at [540, 264] on link "PDF Certificate [DATE]" at bounding box center [491, 271] width 674 height 26
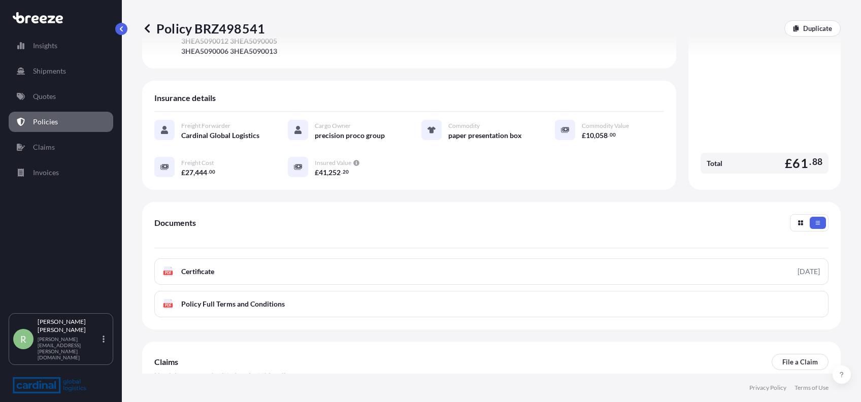
click at [150, 28] on icon at bounding box center [147, 28] width 10 height 10
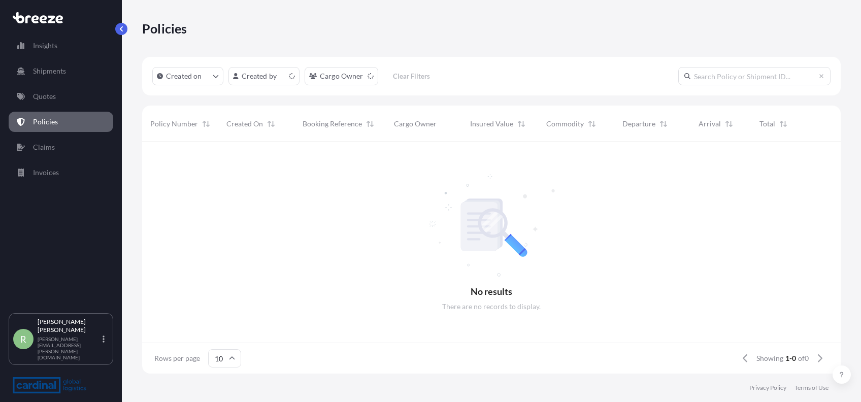
scroll to position [226, 688]
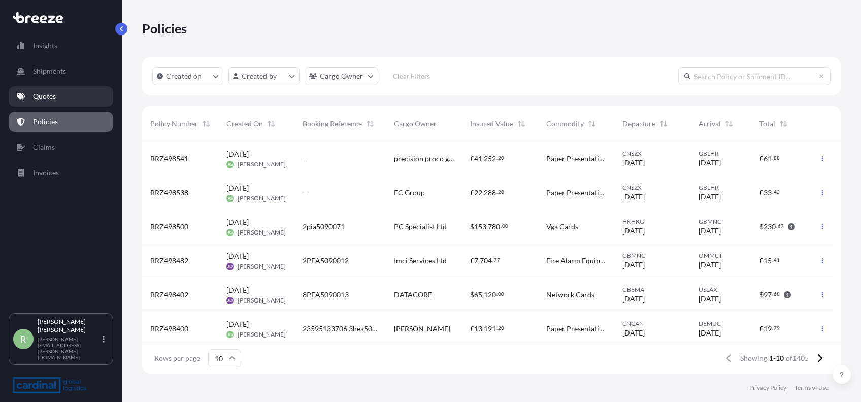
click at [55, 99] on p "Quotes" at bounding box center [44, 96] width 23 height 10
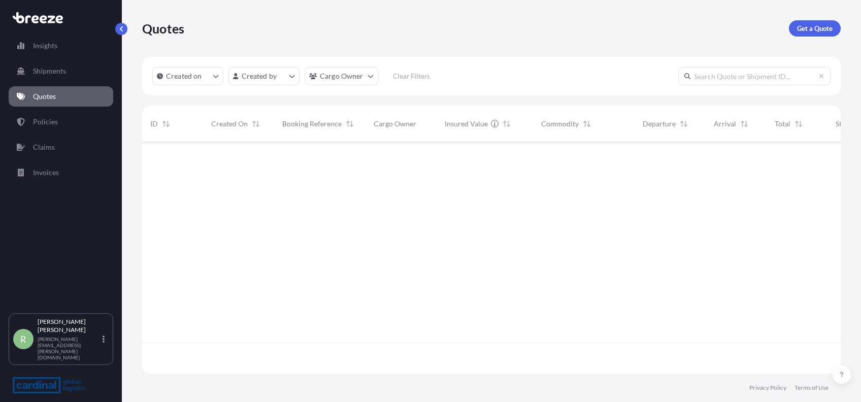
scroll to position [226, 688]
click at [805, 26] on p "Get a Quote" at bounding box center [815, 28] width 36 height 10
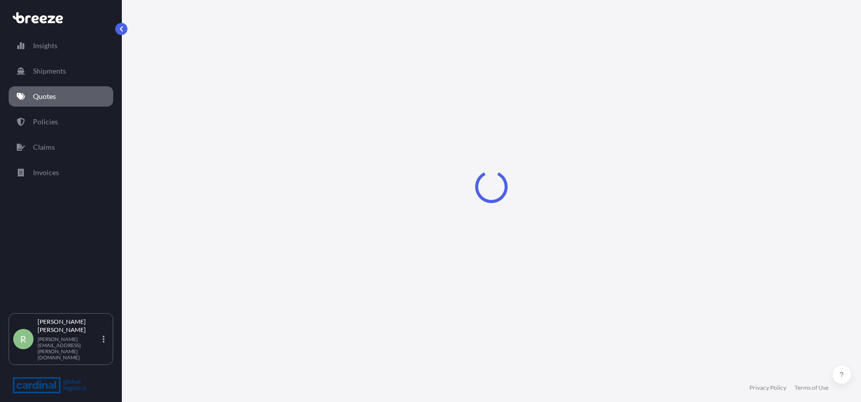
select select "Sea"
select select "1"
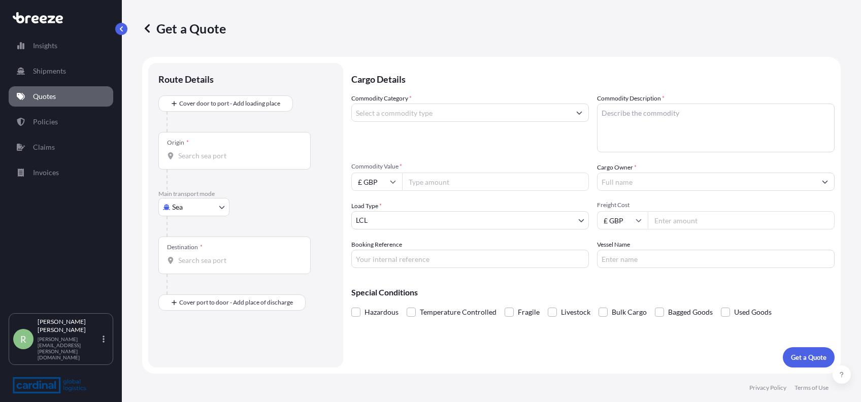
click at [605, 127] on textarea "Commodity Description *" at bounding box center [716, 128] width 238 height 49
click at [686, 117] on textarea "Commodity Description *" at bounding box center [716, 128] width 238 height 49
paste textarea "paper presentation box"
type textarea "paper presentation box"
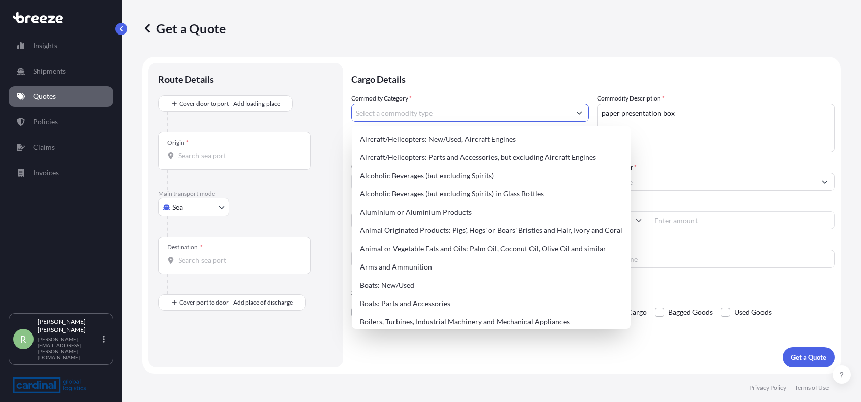
click at [529, 116] on input "Commodity Category *" at bounding box center [461, 113] width 218 height 18
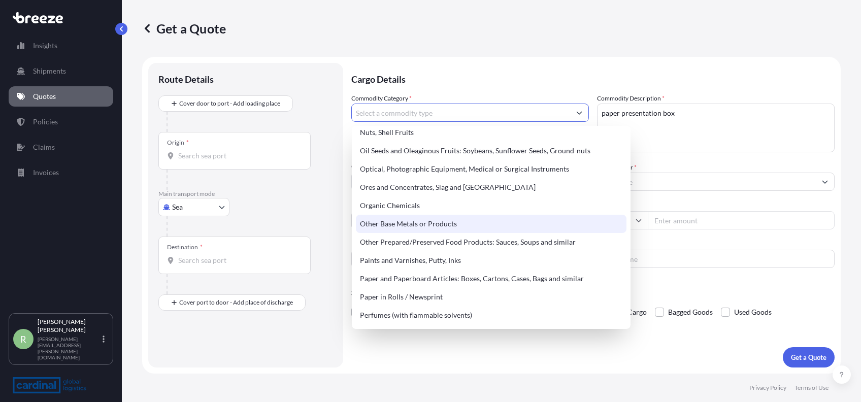
scroll to position [1598, 0]
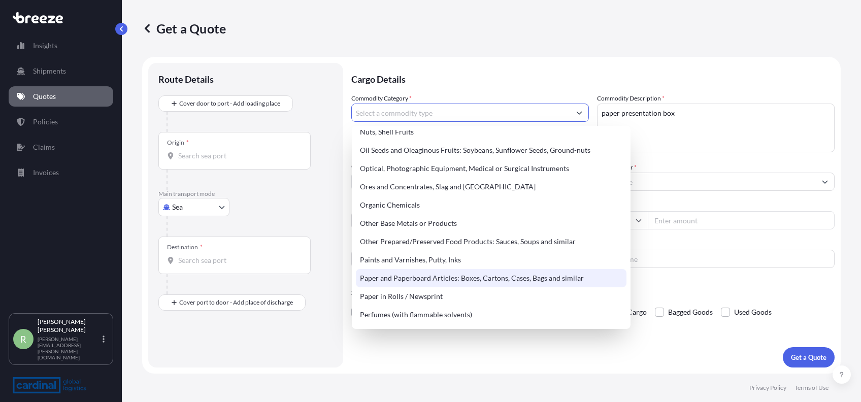
click at [461, 273] on div "Paper and Paperboard Articles: Boxes, Cartons, Cases, Bags and similar" at bounding box center [491, 278] width 271 height 18
type input "Paper and Paperboard Articles: Boxes, Cartons, Cases, Bags and similar"
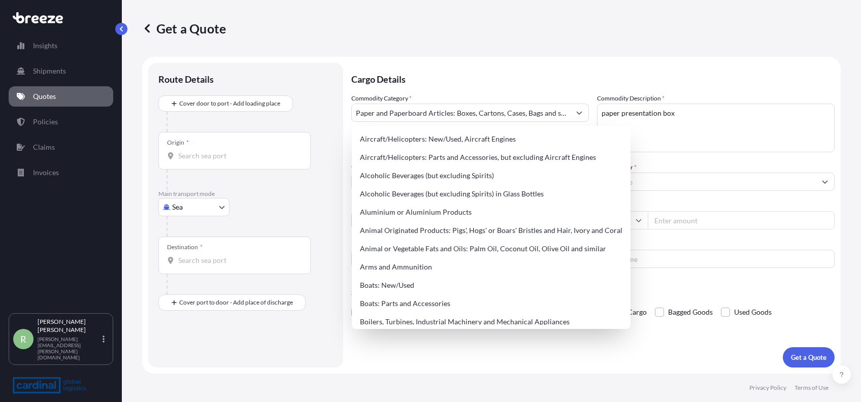
click at [188, 216] on div at bounding box center [250, 226] width 167 height 20
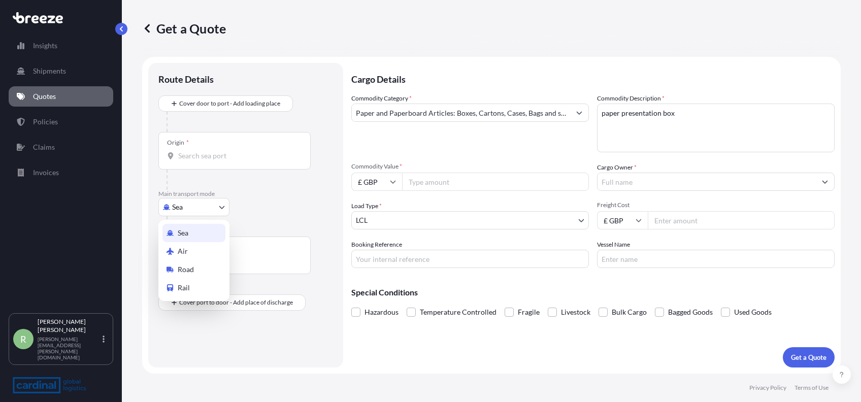
click at [189, 204] on body "140 options available. Insights Shipments Quotes Policies Claims Invoices R [PE…" at bounding box center [430, 201] width 861 height 402
click at [190, 249] on div "Air" at bounding box center [193, 251] width 63 height 18
select select "Air"
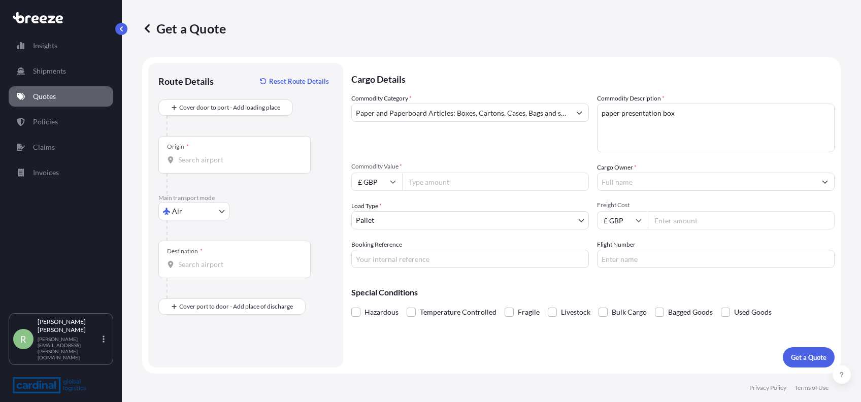
click at [191, 166] on div "Origin *" at bounding box center [234, 155] width 152 height 38
click at [191, 165] on input "Origin *" at bounding box center [238, 160] width 120 height 10
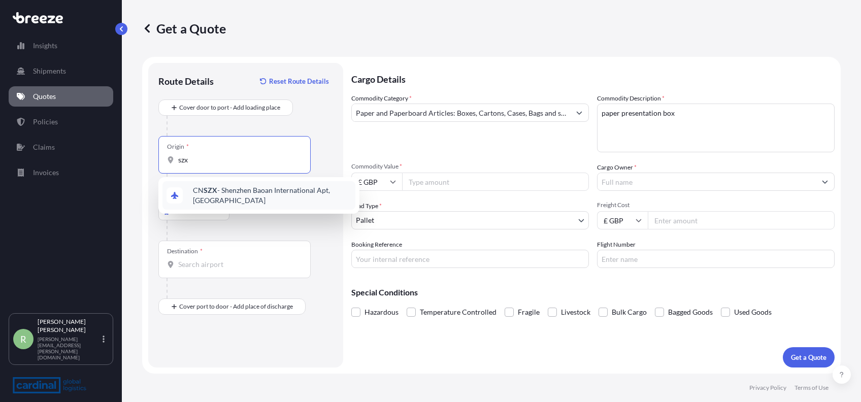
click at [204, 188] on span "CN SZX - Shenzhen Baoan International Apt, [GEOGRAPHIC_DATA]" at bounding box center [272, 195] width 158 height 20
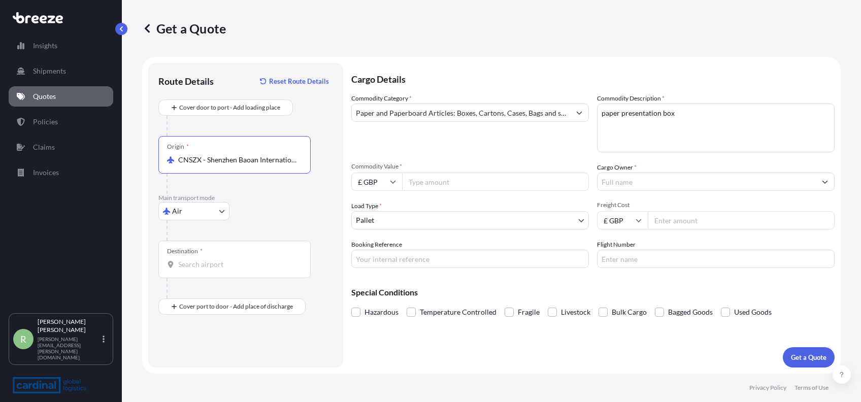
type input "CNSZX - Shenzhen Baoan International Apt, [GEOGRAPHIC_DATA]"
click at [192, 269] on div "Destination *" at bounding box center [234, 260] width 152 height 38
click at [192, 269] on input "Destination *" at bounding box center [238, 264] width 120 height 10
type input "USIAD - Dulles Int Apt/[US_STATE], [GEOGRAPHIC_DATA]"
click at [445, 179] on input "Commodity Value *" at bounding box center [495, 182] width 187 height 18
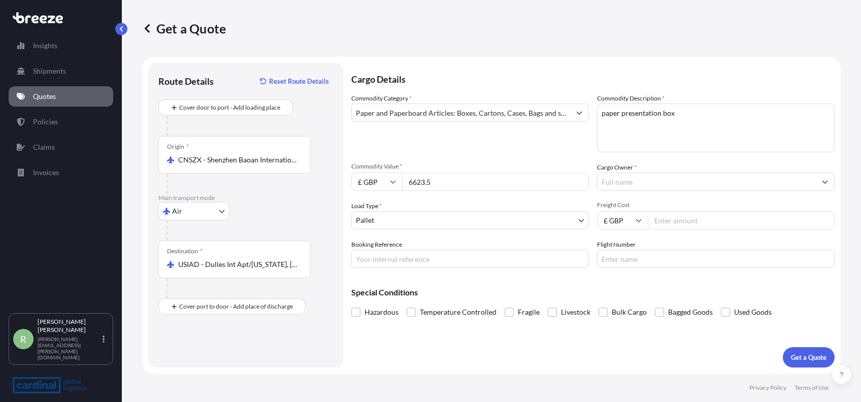
type input "6623.5"
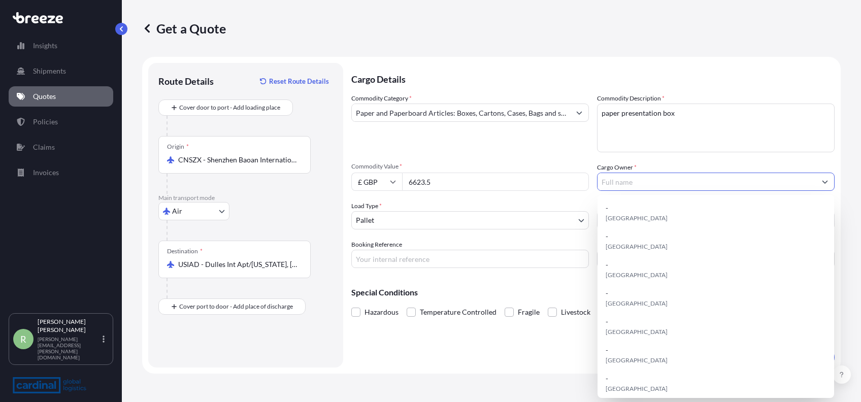
click at [627, 178] on input "Cargo Owner *" at bounding box center [707, 182] width 218 height 18
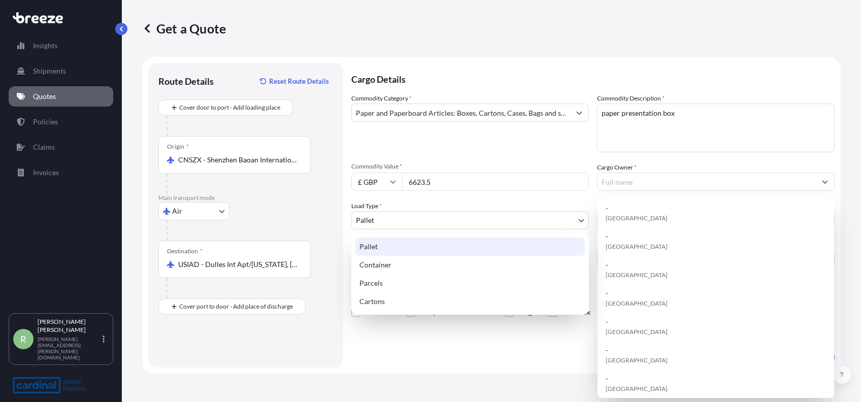
click at [505, 213] on body "15 options available. Insights Shipments Quotes Policies Claims Invoices R [PER…" at bounding box center [430, 201] width 861 height 402
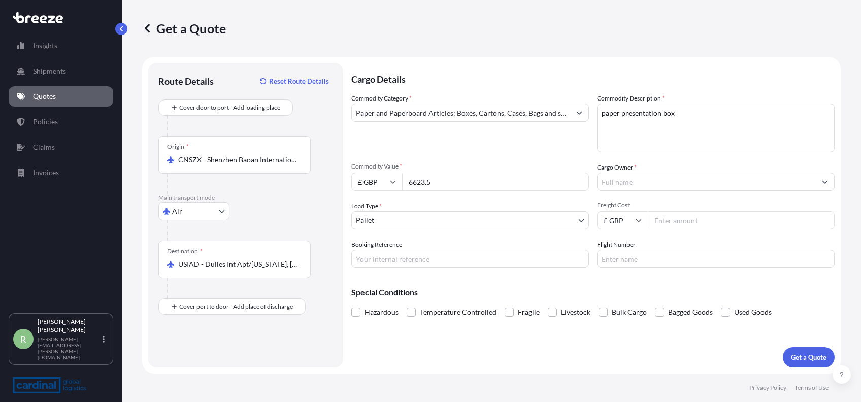
click at [685, 220] on input "Freight Cost" at bounding box center [741, 220] width 187 height 18
type input "19902.1"
click at [640, 178] on input "Cargo Owner *" at bounding box center [707, 182] width 218 height 18
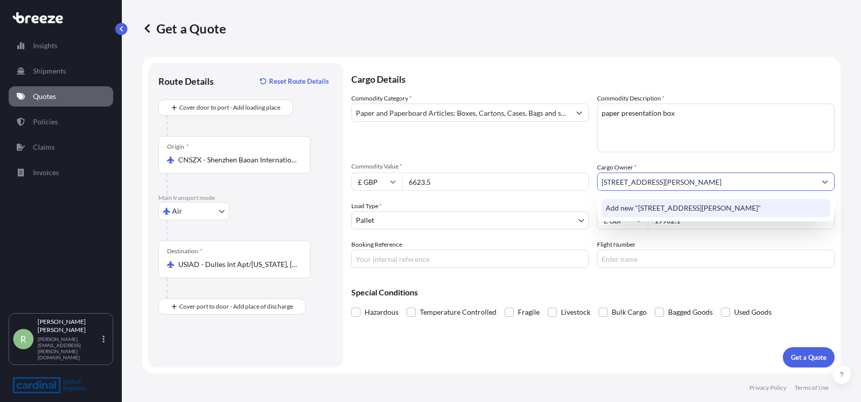
click at [659, 205] on span "Add new "[STREET_ADDRESS][PERSON_NAME]"" at bounding box center [683, 208] width 155 height 10
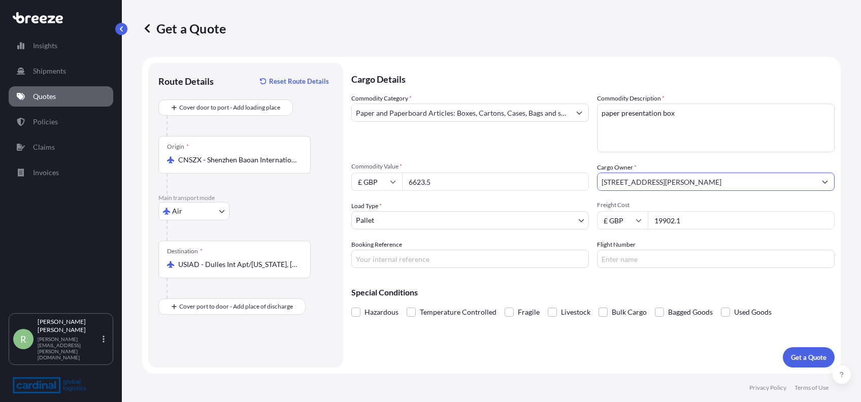
type input "[STREET_ADDRESS][PERSON_NAME]"
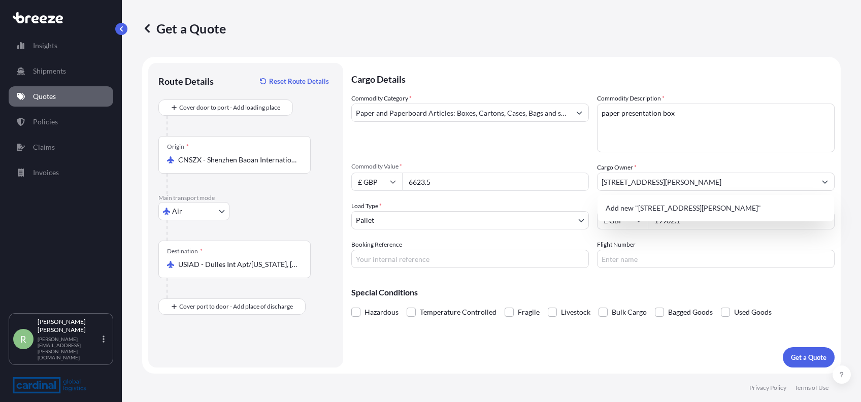
click at [450, 186] on input "6623.5" at bounding box center [495, 182] width 187 height 18
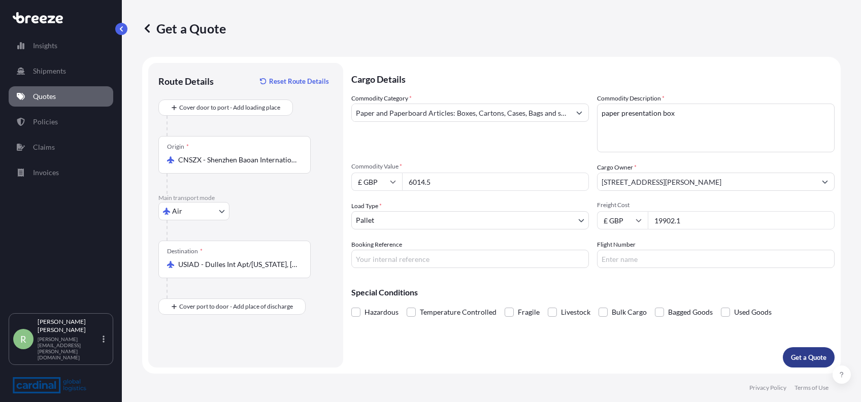
type input "6014.5"
click at [799, 349] on button "Get a Quote" at bounding box center [809, 357] width 52 height 20
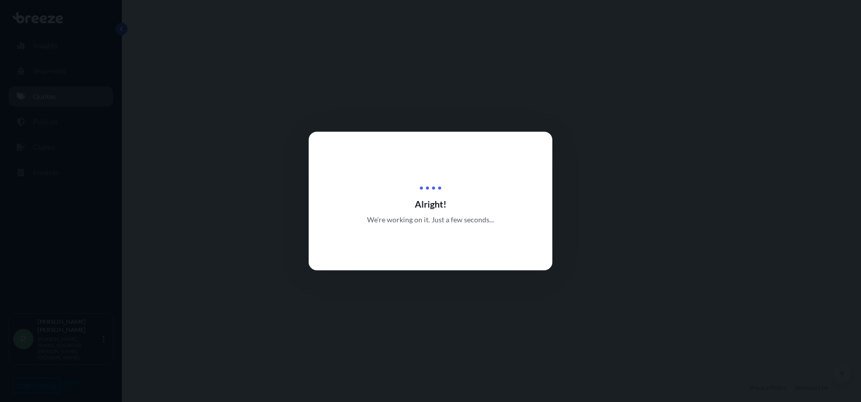
select select "Air"
select select "1"
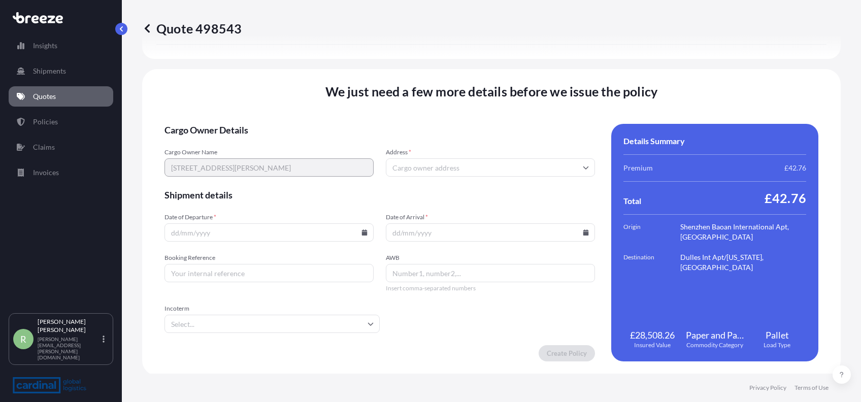
scroll to position [1210, 0]
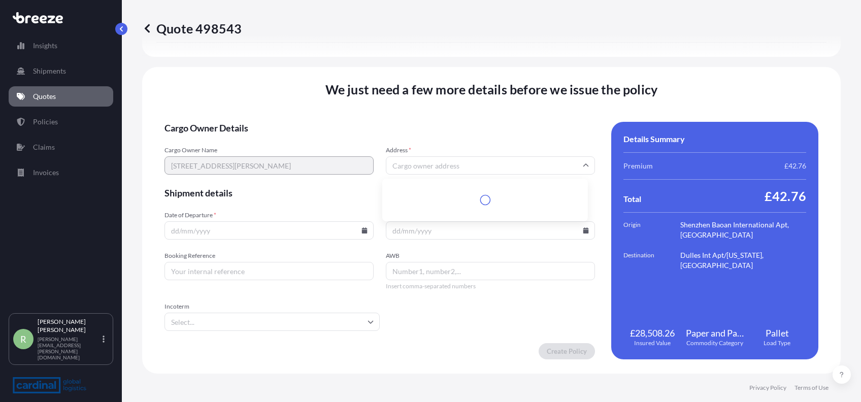
click at [437, 167] on input "Address *" at bounding box center [490, 165] width 209 height 18
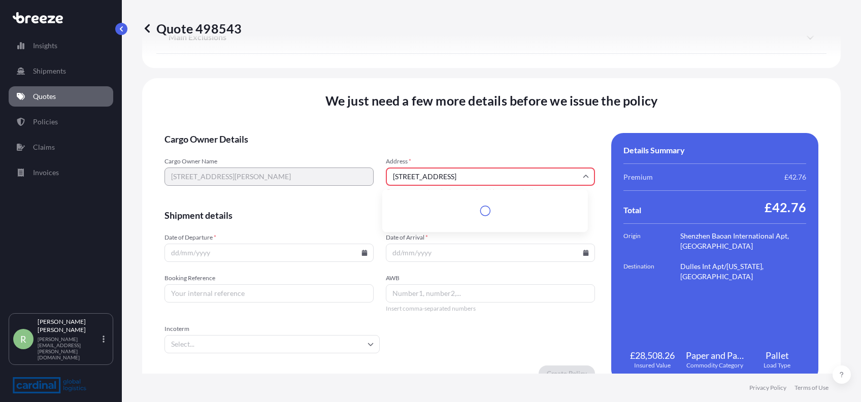
scroll to position [1221, 0]
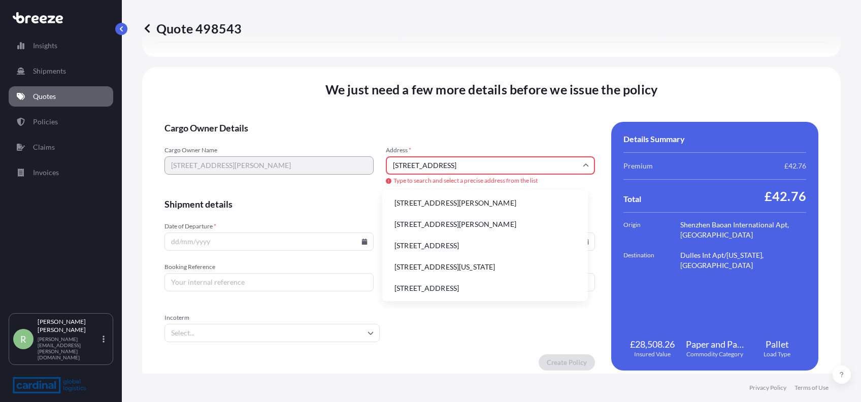
click at [461, 202] on li "[STREET_ADDRESS][PERSON_NAME]" at bounding box center [485, 202] width 198 height 19
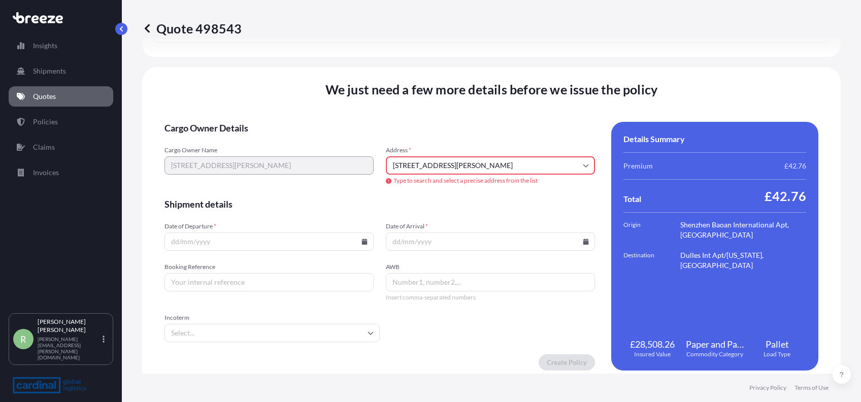
type input "[STREET_ADDRESS][PERSON_NAME]"
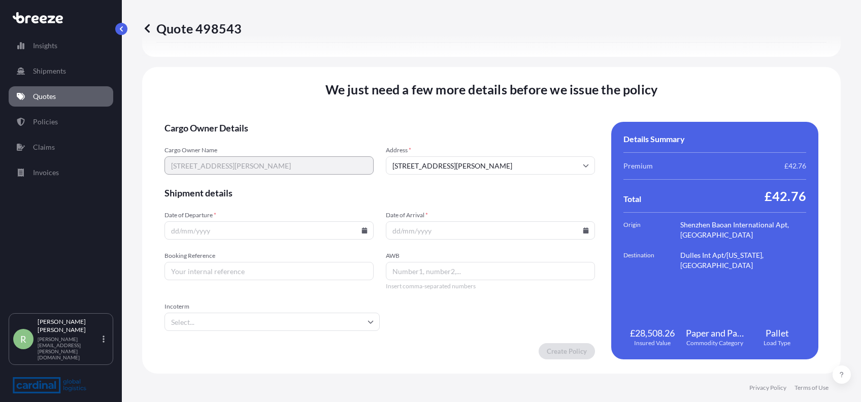
click at [439, 273] on input "AWB" at bounding box center [490, 271] width 209 height 18
click at [831, 206] on div "Quote 498543 Route Details Cover door to port - Add loading place Place of load…" at bounding box center [491, 187] width 739 height 374
click at [575, 232] on input "Date of Arrival *" at bounding box center [490, 230] width 209 height 18
drag, startPoint x: 577, startPoint y: 230, endPoint x: 533, endPoint y: 220, distance: 45.2
click at [533, 220] on div "Date of Arrival *" at bounding box center [490, 225] width 209 height 28
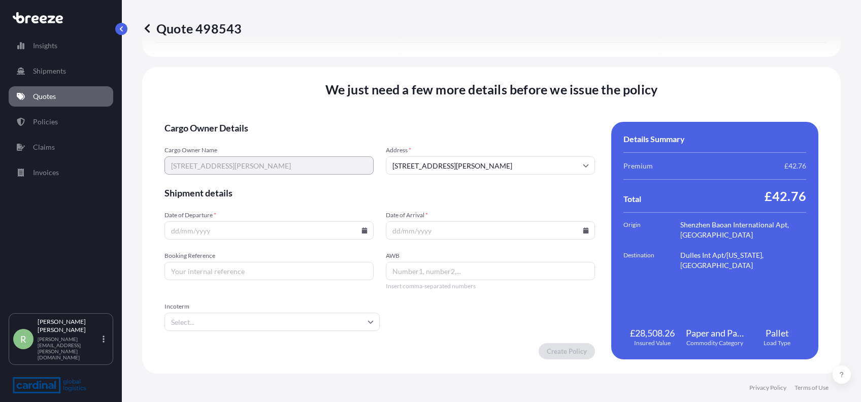
click at [577, 233] on input "Date of Arrival *" at bounding box center [490, 230] width 209 height 18
click at [366, 230] on input "Date of Departure *" at bounding box center [269, 230] width 209 height 18
click at [362, 229] on icon at bounding box center [365, 230] width 6 height 6
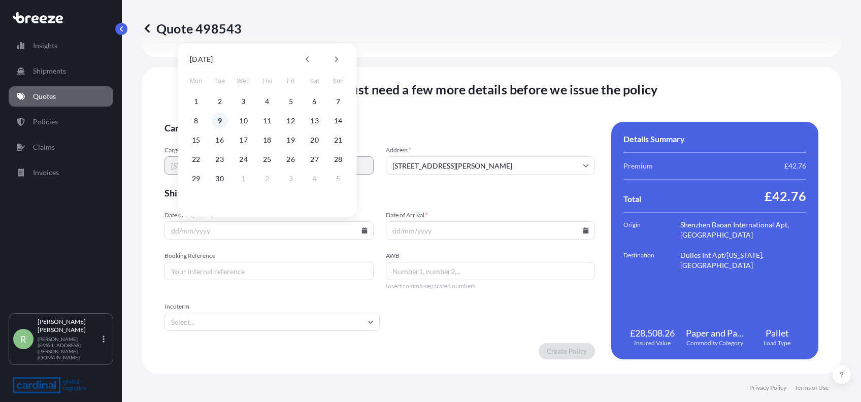
click at [221, 118] on button "9" at bounding box center [220, 121] width 16 height 16
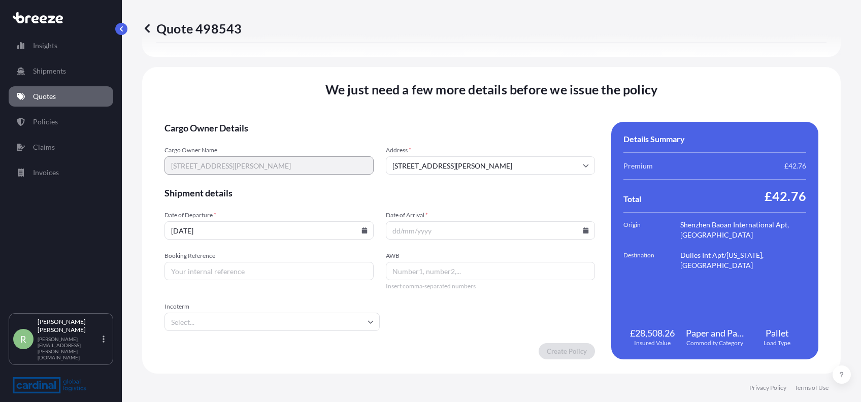
type input "[DATE]"
click at [583, 230] on icon at bounding box center [586, 230] width 6 height 6
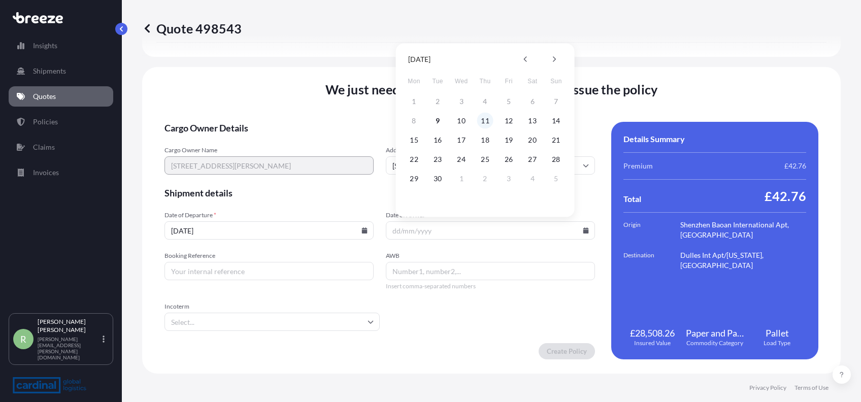
click at [484, 121] on button "11" at bounding box center [485, 121] width 16 height 16
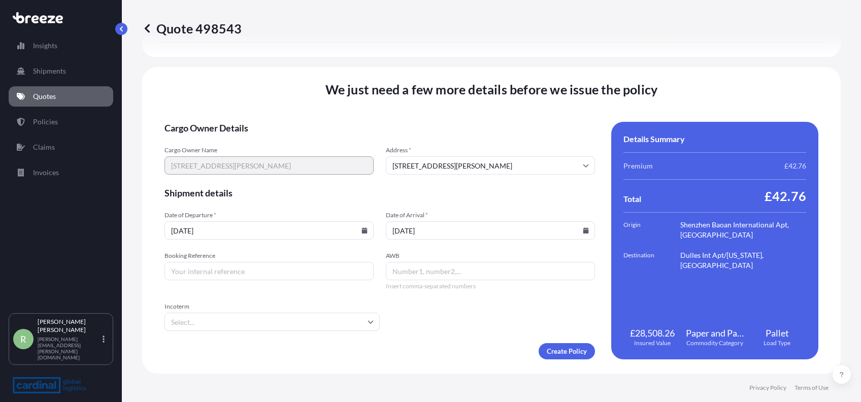
type input "[DATE]"
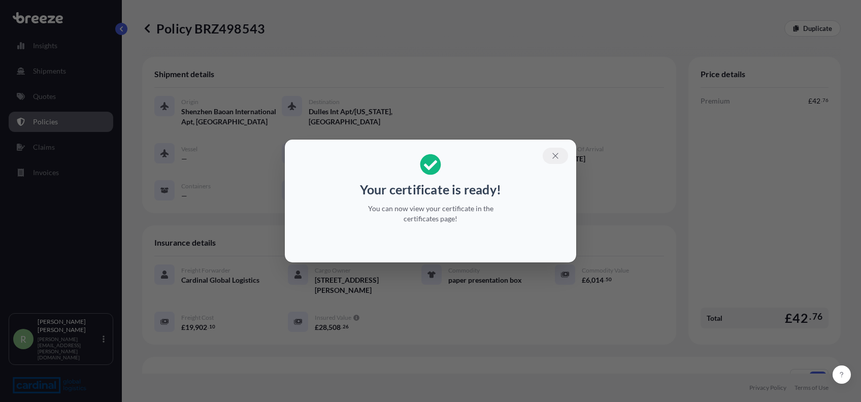
click at [558, 154] on icon "button" at bounding box center [555, 155] width 9 height 9
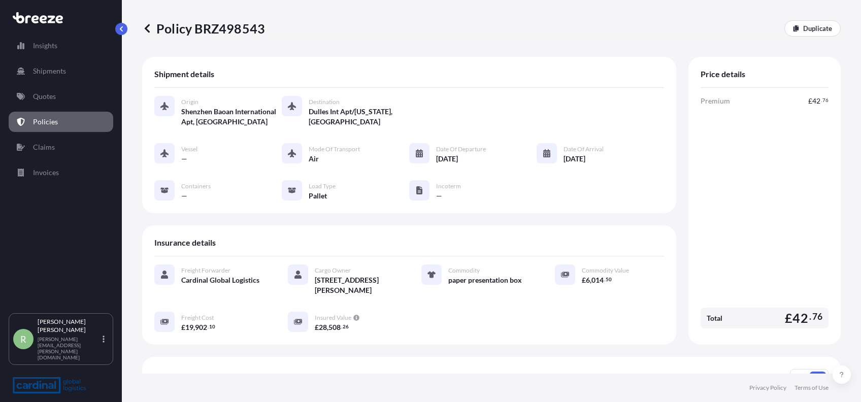
scroll to position [208, 0]
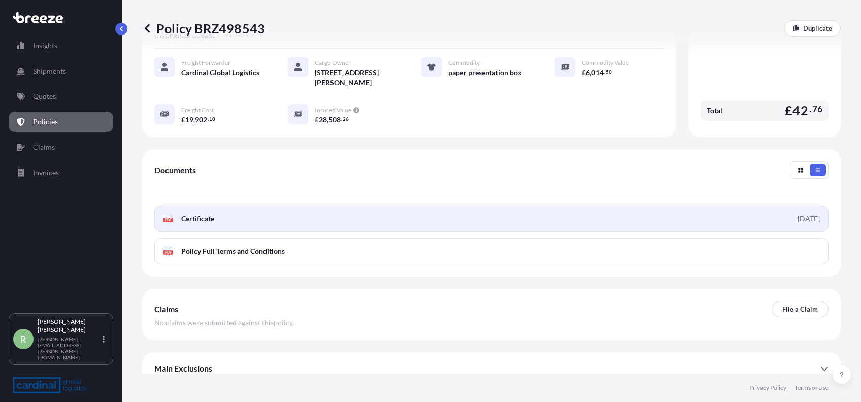
click at [395, 206] on link "PDF Certificate [DATE]" at bounding box center [491, 219] width 674 height 26
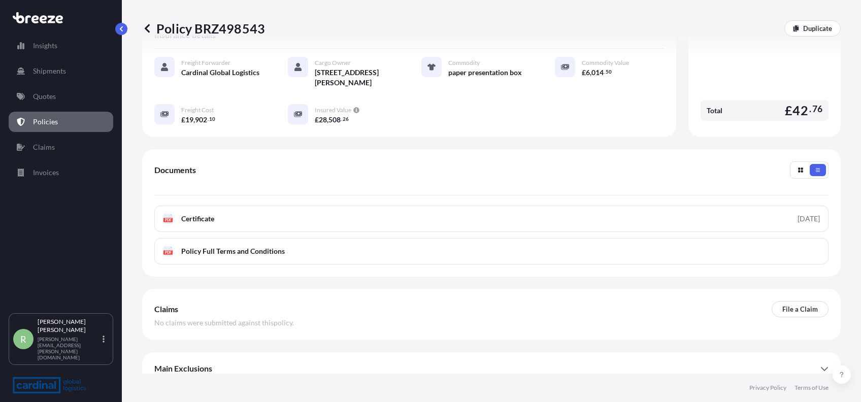
scroll to position [0, 0]
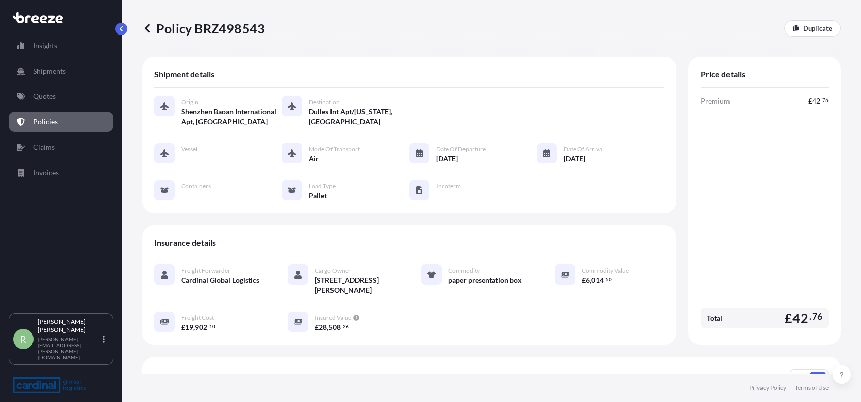
click at [51, 117] on p "Policies" at bounding box center [45, 122] width 25 height 10
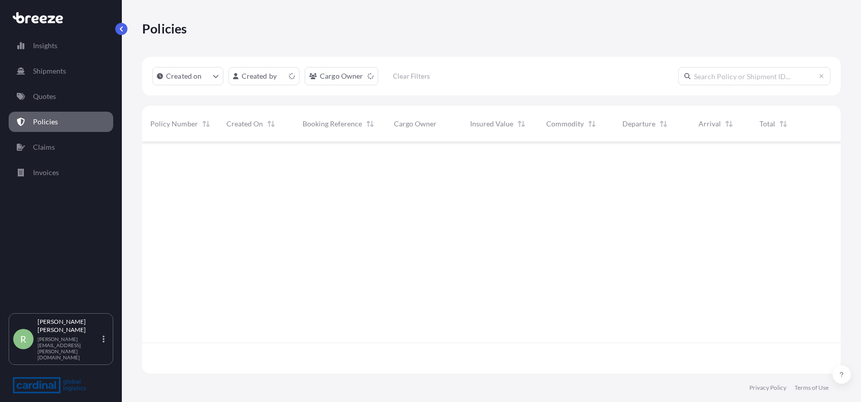
scroll to position [226, 688]
click at [43, 100] on p "Quotes" at bounding box center [44, 96] width 23 height 10
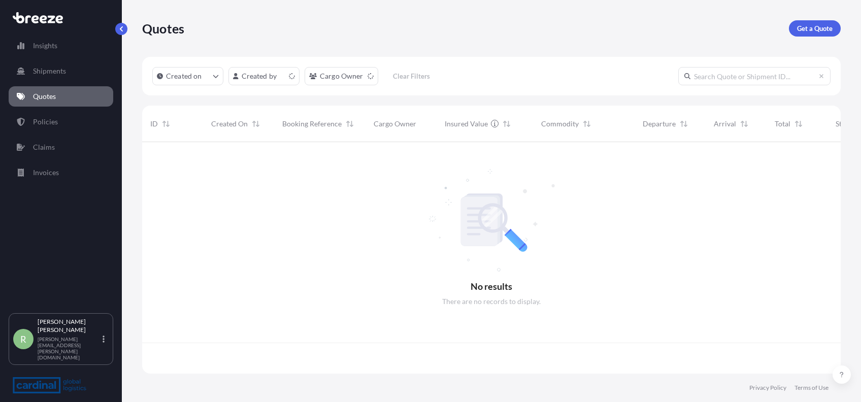
scroll to position [226, 688]
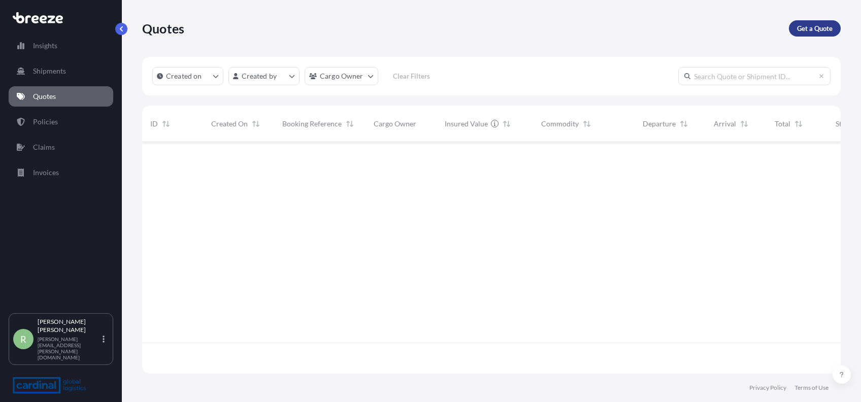
click at [798, 32] on p "Get a Quote" at bounding box center [815, 28] width 36 height 10
select select "Sea"
select select "1"
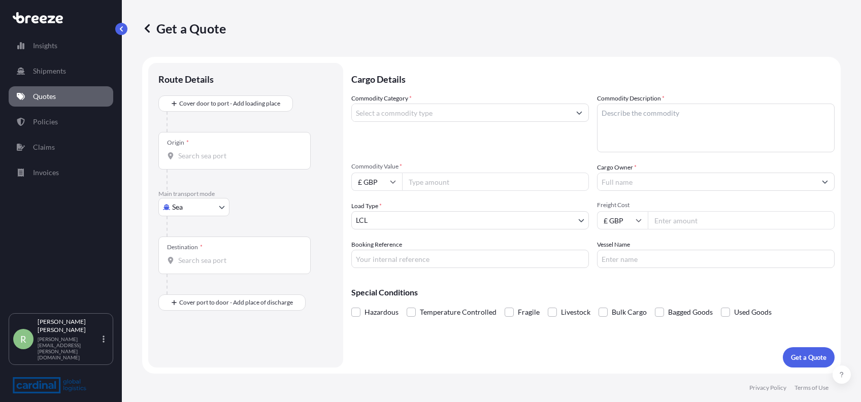
click at [652, 130] on textarea "Commodity Description *" at bounding box center [716, 128] width 238 height 49
click at [659, 105] on div "Commodity Description *" at bounding box center [716, 122] width 238 height 59
click at [658, 125] on textarea "Commodity Description *" at bounding box center [716, 128] width 238 height 49
paste textarea "paper presentation box"
type textarea "paper presentation box"
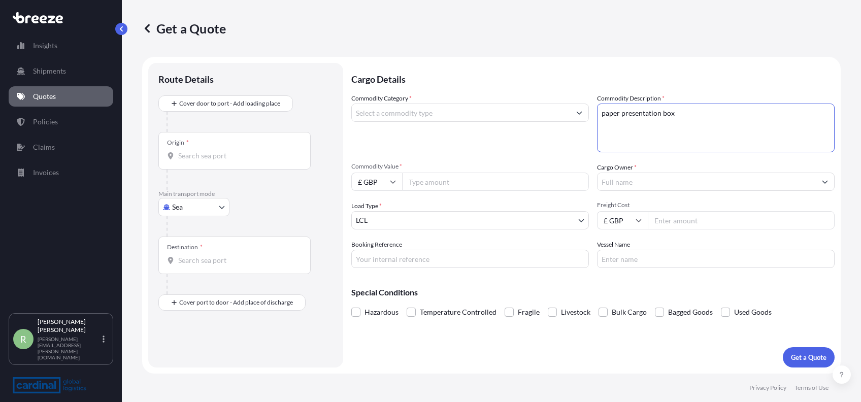
click at [565, 117] on input "Commodity Category *" at bounding box center [461, 113] width 218 height 18
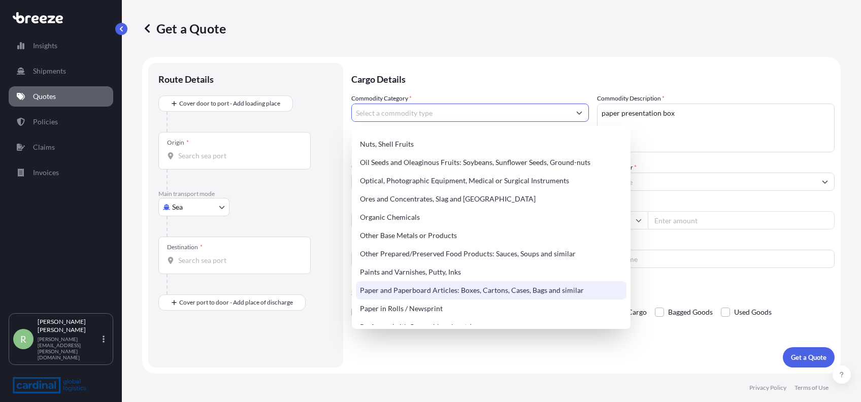
scroll to position [1587, 0]
click at [438, 288] on div "Paper and Paperboard Articles: Boxes, Cartons, Cases, Bags and similar" at bounding box center [491, 289] width 271 height 18
type input "Paper and Paperboard Articles: Boxes, Cartons, Cases, Bags and similar"
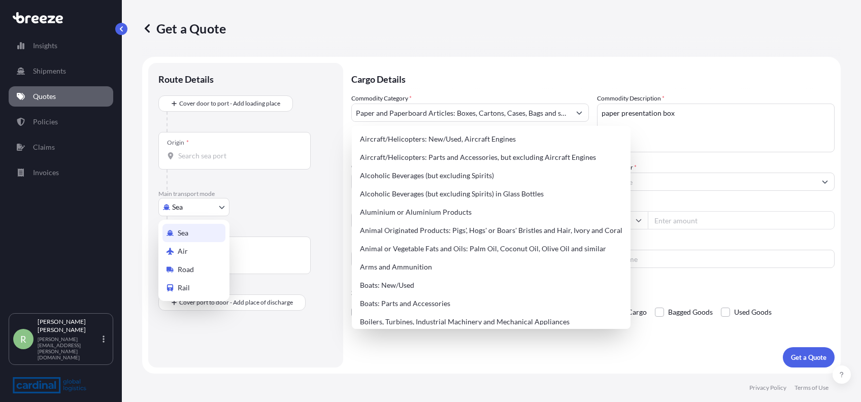
click at [169, 215] on body "Insights Shipments Quotes Policies Claims Invoices R [PERSON_NAME] Stuart [EMAI…" at bounding box center [430, 201] width 861 height 402
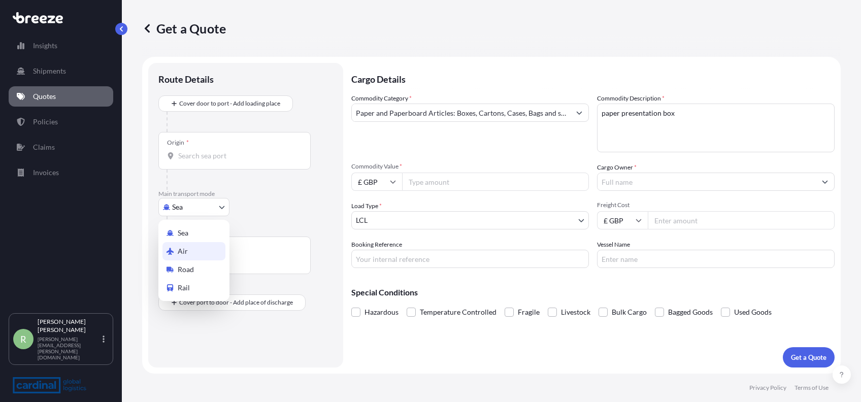
click at [183, 248] on span "Air" at bounding box center [183, 251] width 10 height 10
select select "Air"
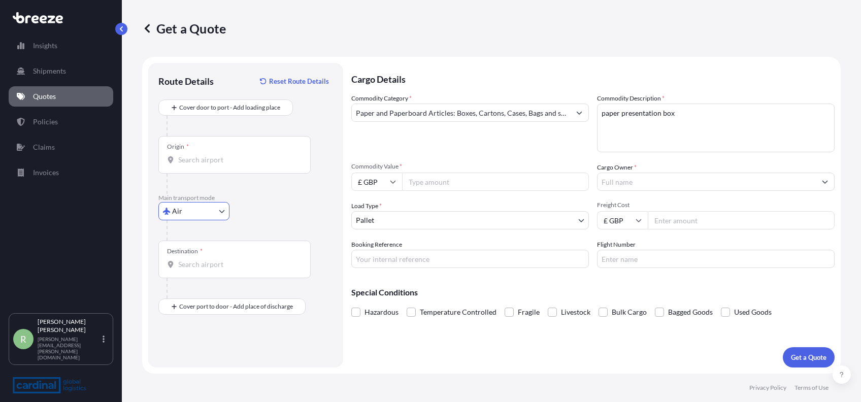
click at [212, 164] on input "Origin *" at bounding box center [238, 160] width 120 height 10
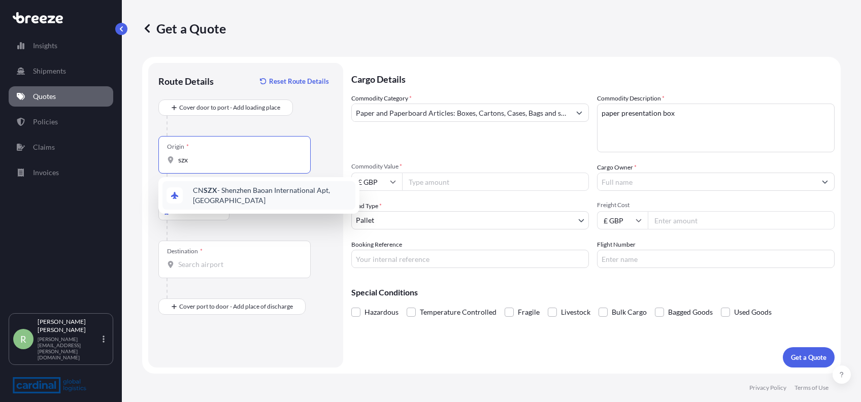
click at [223, 187] on div "CN SZX - Shenzhen Baoan International Apt, [GEOGRAPHIC_DATA]" at bounding box center [258, 195] width 193 height 28
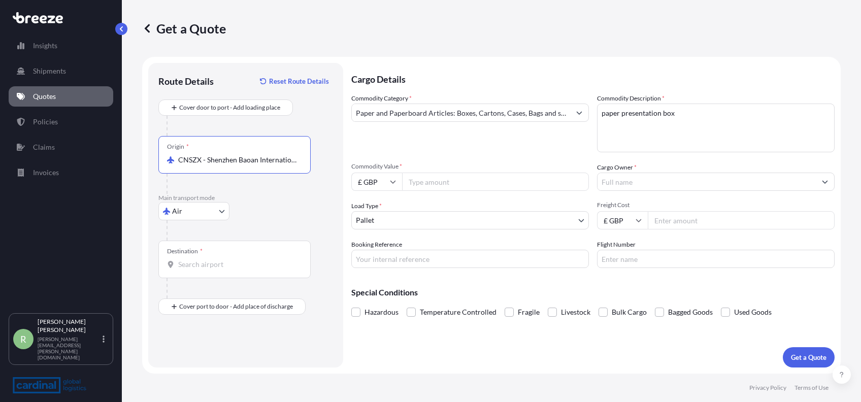
type input "CNSZX - Shenzhen Baoan International Apt, [GEOGRAPHIC_DATA]"
click at [199, 257] on div "Destination *" at bounding box center [234, 260] width 152 height 38
click at [199, 259] on input "Destination *" at bounding box center [238, 264] width 120 height 10
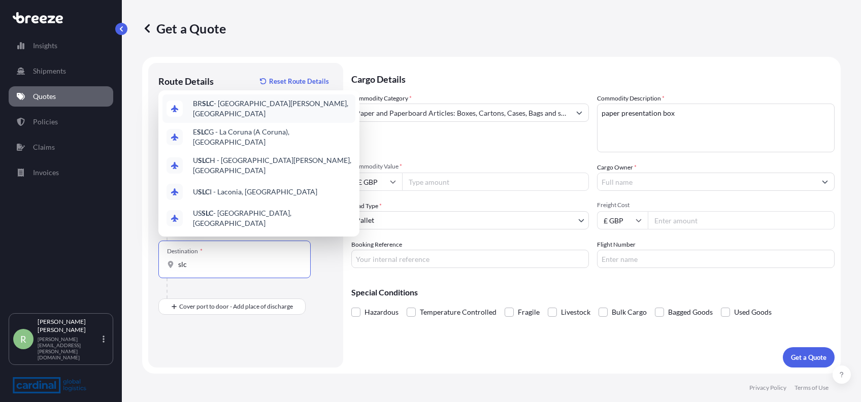
click at [232, 119] on span "BR SLC - [GEOGRAPHIC_DATA][PERSON_NAME], [GEOGRAPHIC_DATA]" at bounding box center [272, 109] width 158 height 20
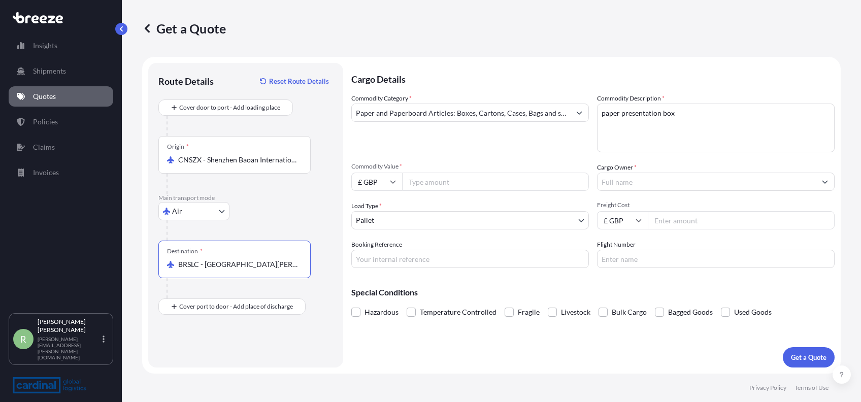
type input "BRSLC - [GEOGRAPHIC_DATA][PERSON_NAME], [GEOGRAPHIC_DATA]"
click at [428, 178] on input "Commodity Value *" at bounding box center [495, 182] width 187 height 18
type input "6623.5"
click at [678, 218] on input "Freight Cost" at bounding box center [741, 220] width 187 height 18
type input "14286.3"
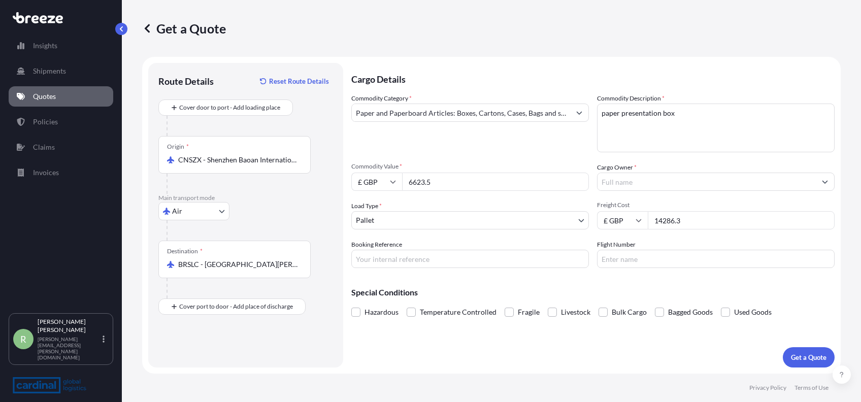
click at [642, 182] on input "Cargo Owner *" at bounding box center [707, 182] width 218 height 18
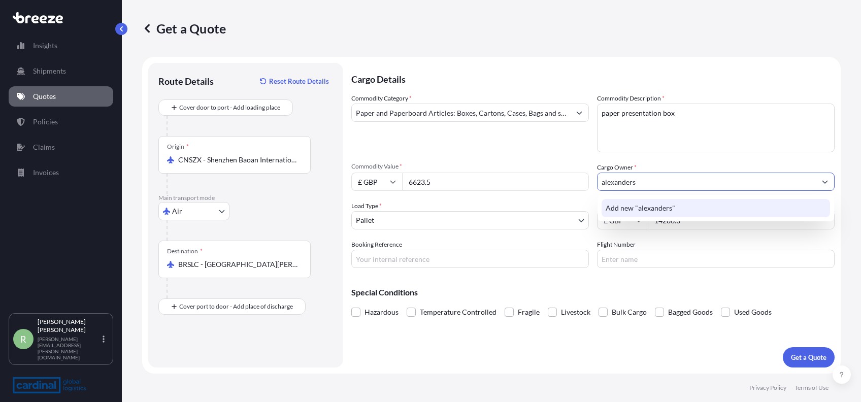
click at [642, 204] on span "Add new "alexanders"" at bounding box center [641, 208] width 70 height 10
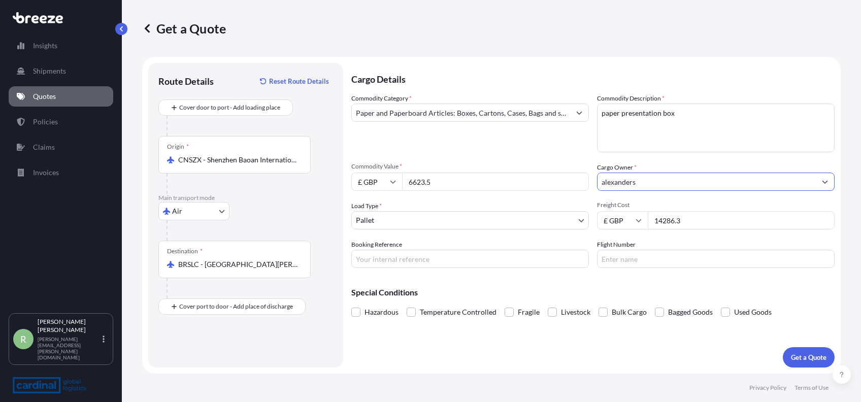
type input "alexanders"
click at [789, 347] on div "Get a Quote" at bounding box center [809, 357] width 52 height 20
click at [802, 355] on p "Get a Quote" at bounding box center [809, 357] width 36 height 10
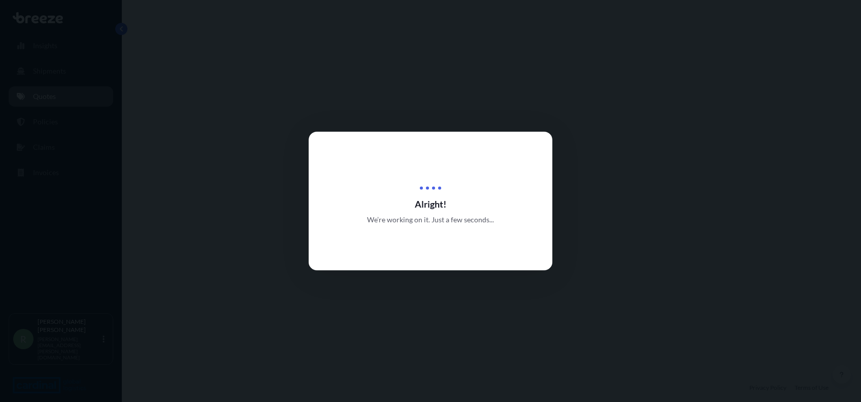
select select "Air"
select select "1"
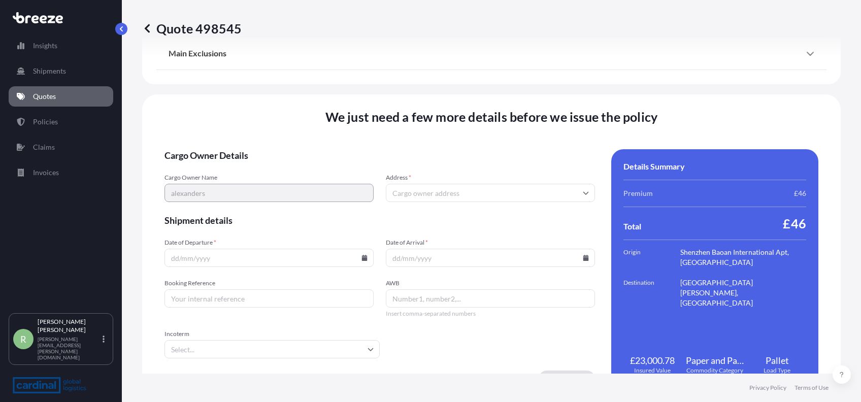
scroll to position [1210, 0]
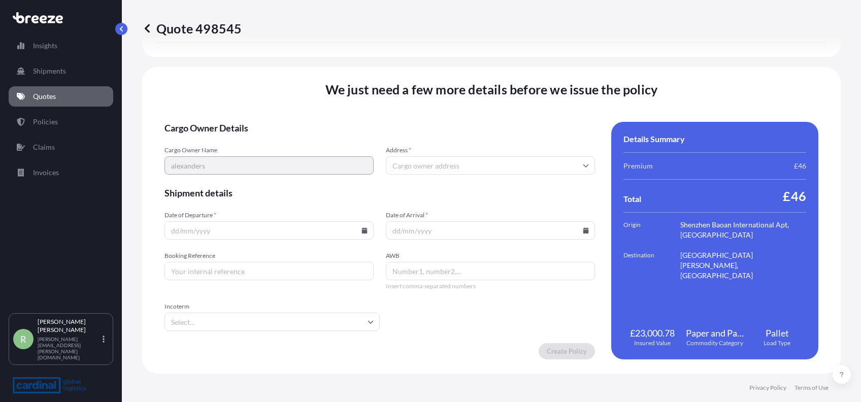
click at [362, 233] on icon at bounding box center [365, 230] width 6 height 6
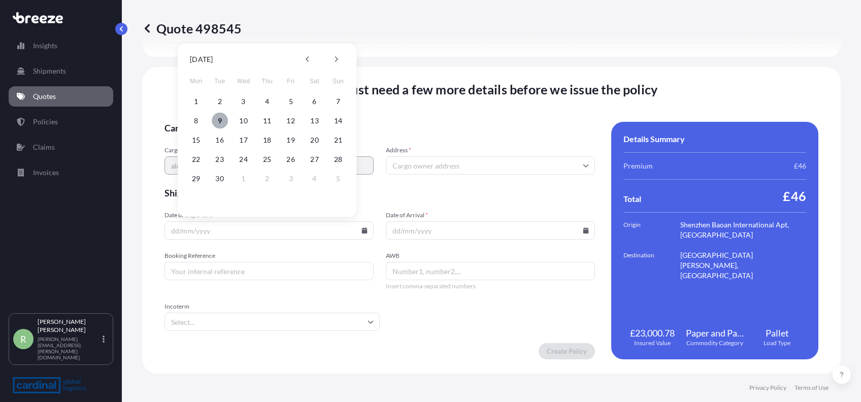
click at [222, 120] on button "9" at bounding box center [220, 121] width 16 height 16
type input "[DATE]"
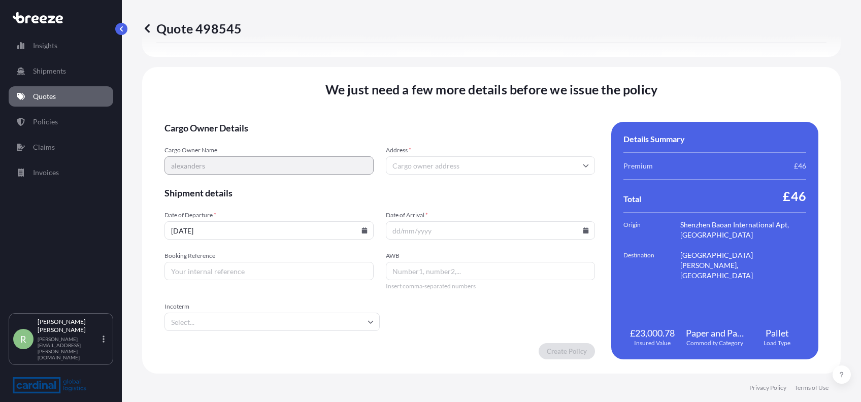
click at [583, 227] on icon at bounding box center [586, 230] width 6 height 6
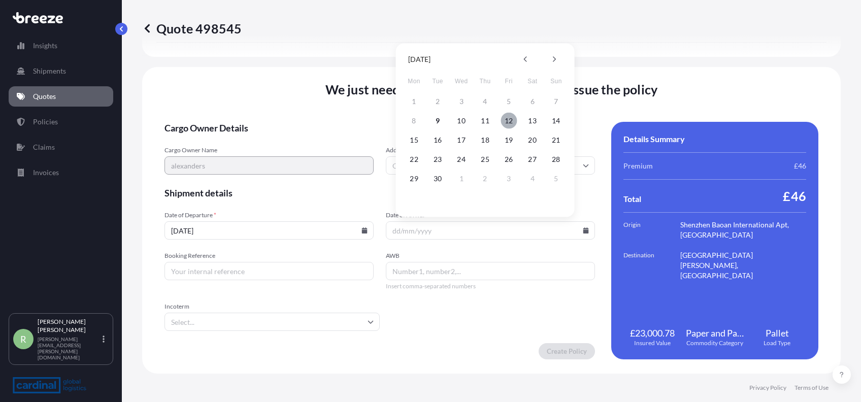
click at [508, 124] on button "12" at bounding box center [509, 121] width 16 height 16
type input "[DATE]"
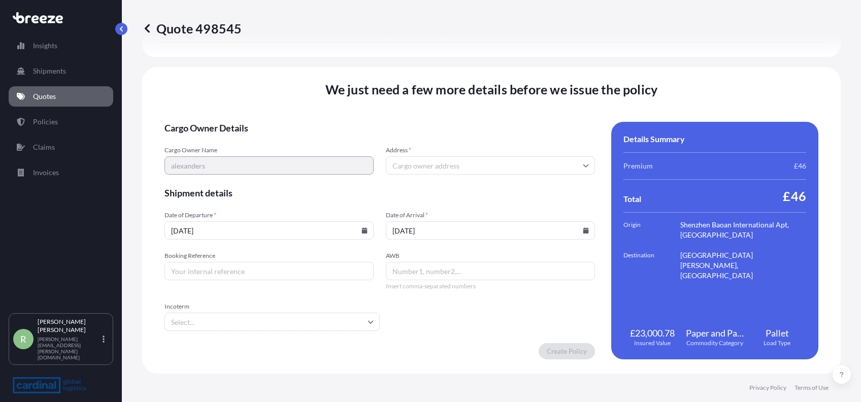
click at [414, 168] on input "Address *" at bounding box center [490, 165] width 209 height 18
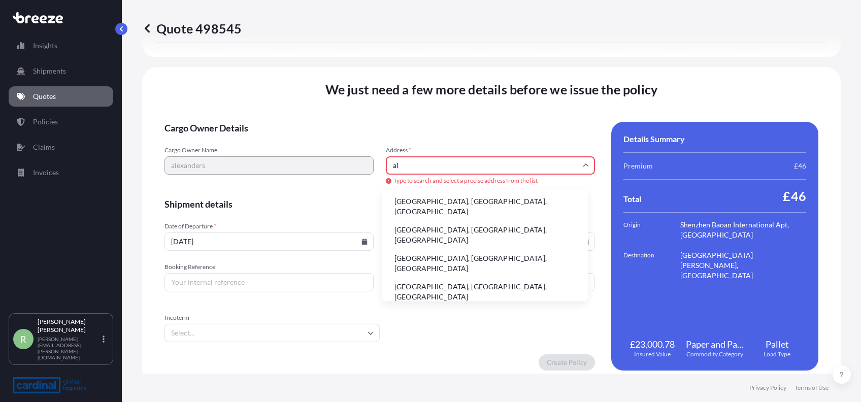
type input "a"
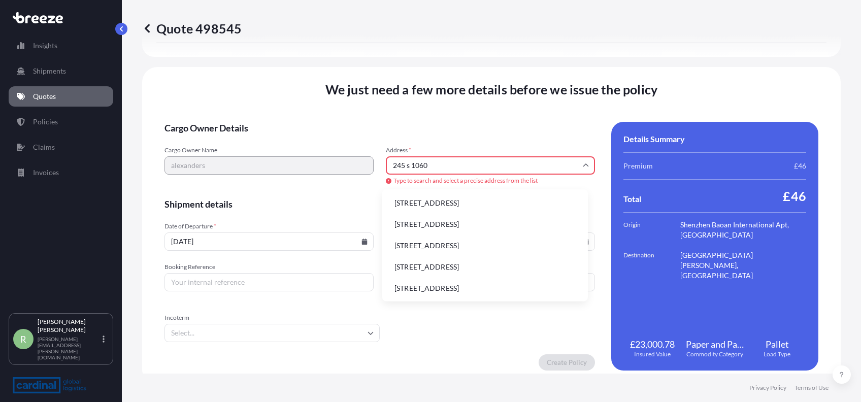
click at [443, 204] on li "[STREET_ADDRESS]" at bounding box center [485, 202] width 198 height 19
type input "[STREET_ADDRESS]"
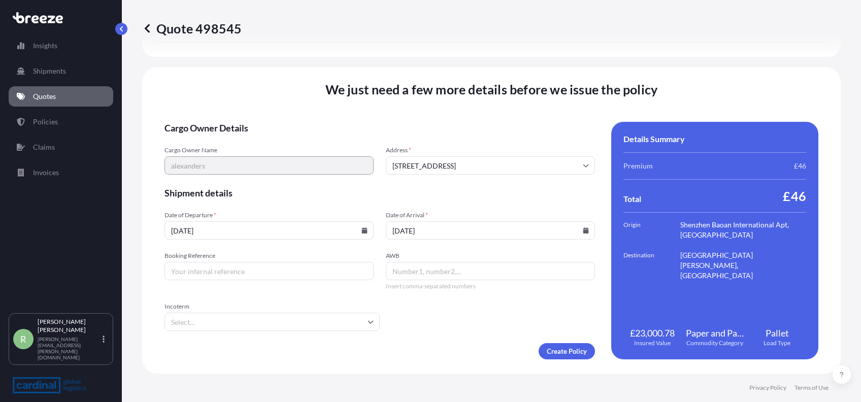
click at [520, 273] on input "AWB" at bounding box center [490, 271] width 209 height 18
type input "3hea5090004"
click at [348, 324] on input "Incoterm" at bounding box center [272, 322] width 215 height 18
type input "e"
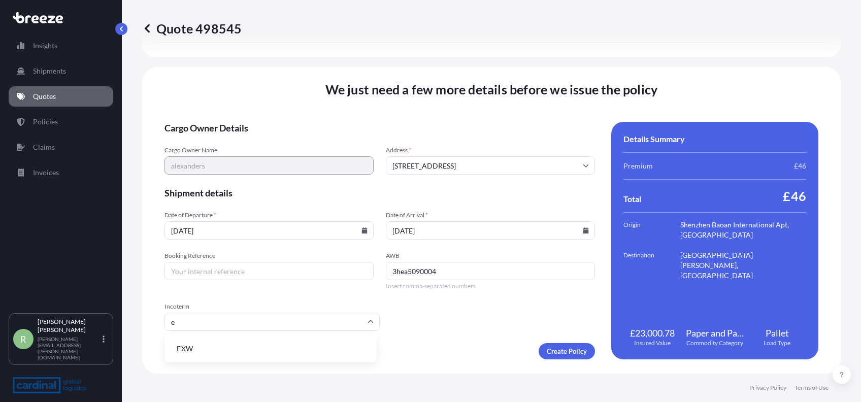
scroll to position [0, 0]
click at [219, 349] on li "EXW" at bounding box center [271, 348] width 204 height 19
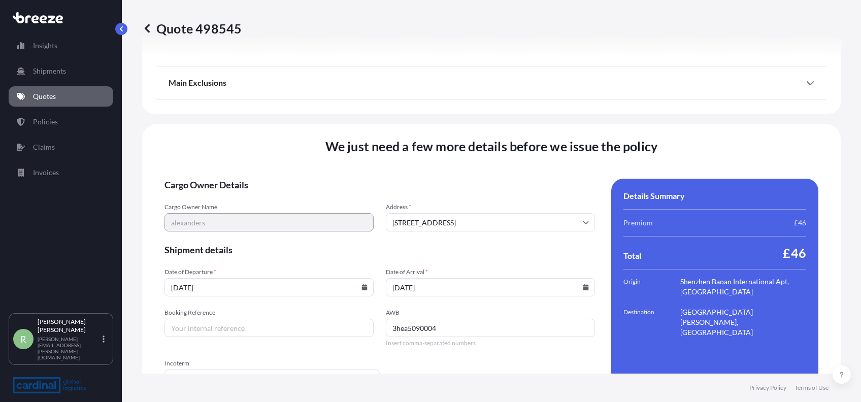
scroll to position [1210, 0]
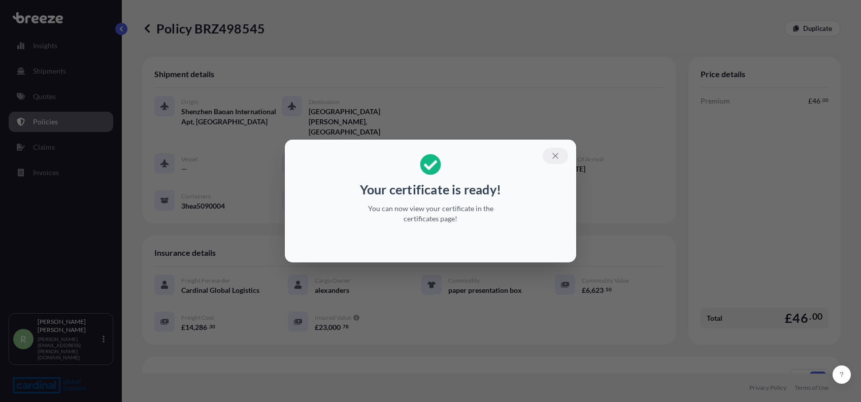
click at [558, 150] on button "button" at bounding box center [555, 156] width 25 height 16
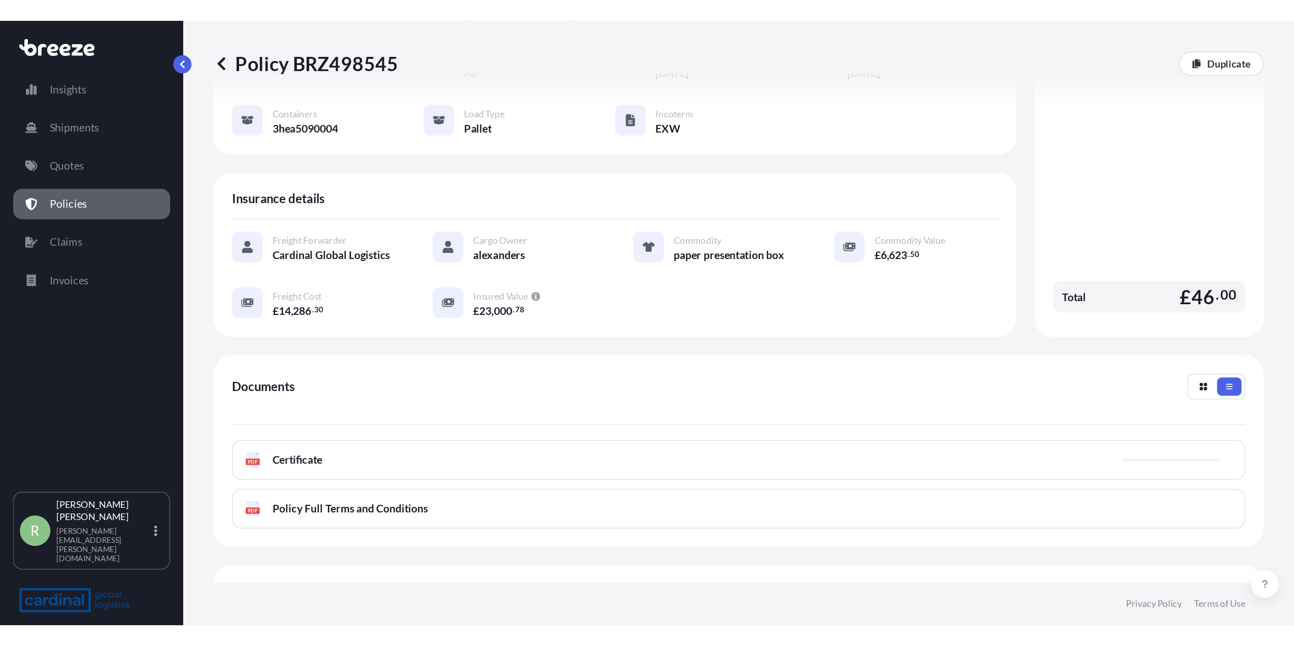
scroll to position [208, 0]
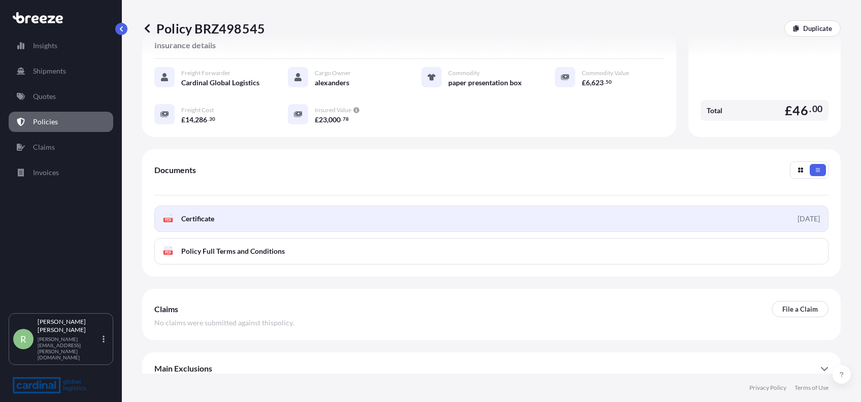
click at [219, 211] on link "PDF Certificate [DATE]" at bounding box center [491, 219] width 674 height 26
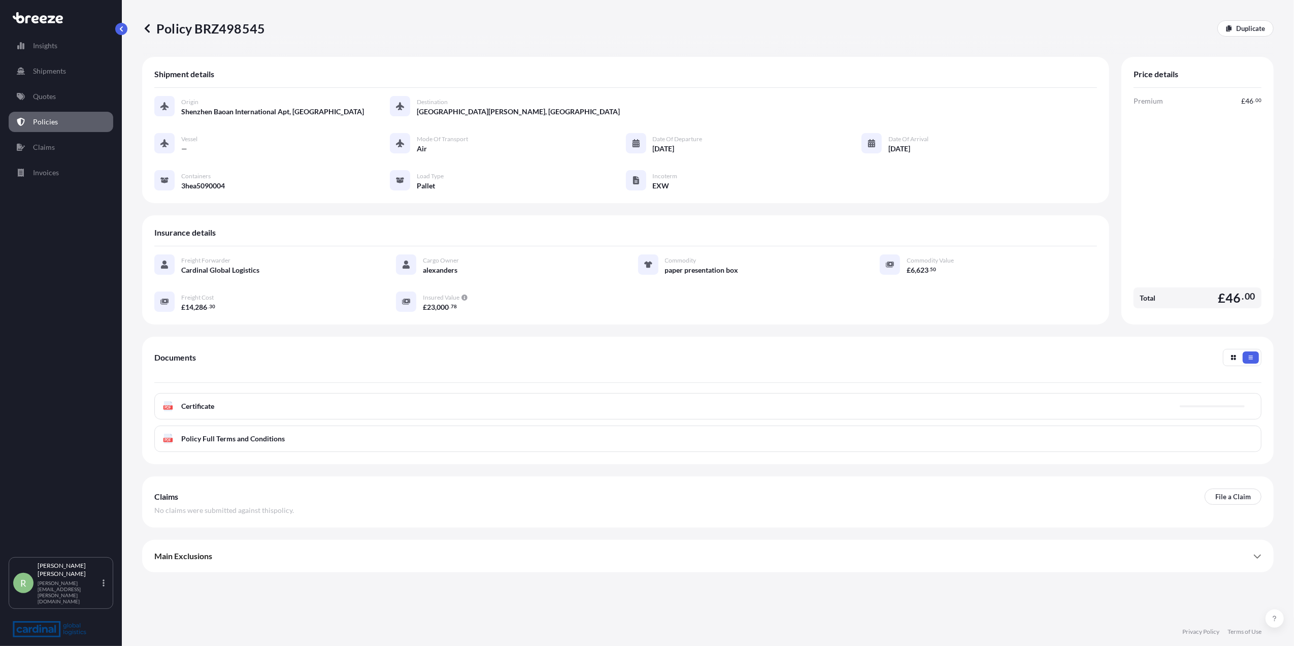
scroll to position [0, 0]
